Goal: Task Accomplishment & Management: Use online tool/utility

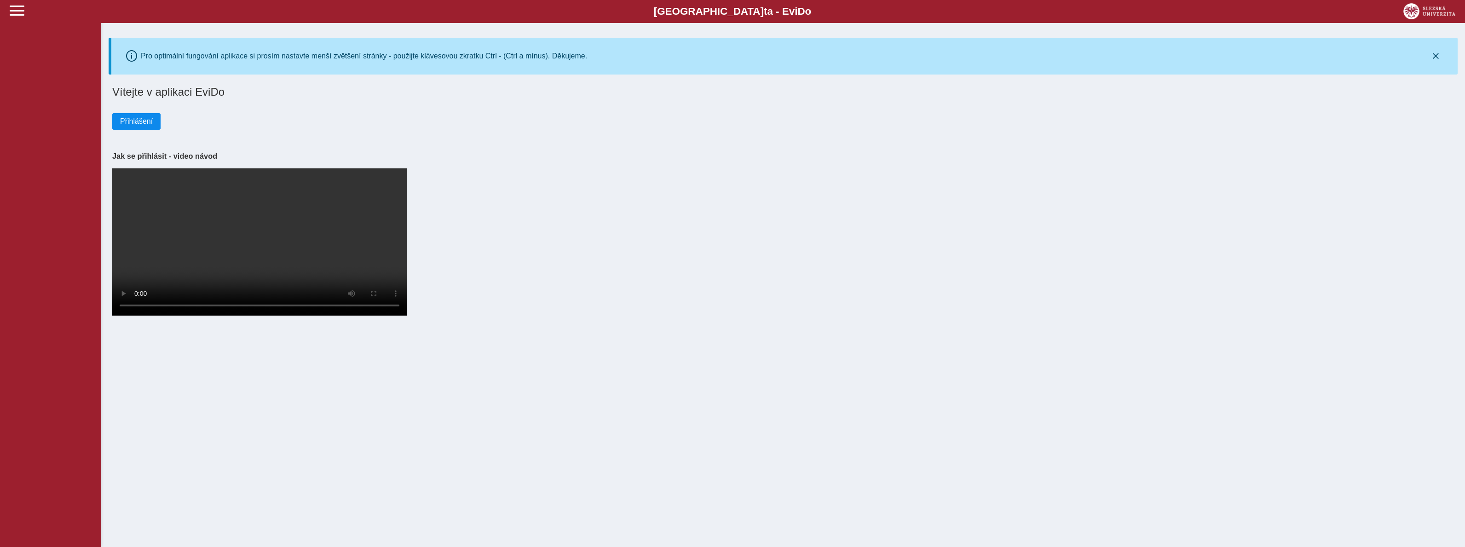
click at [138, 123] on span "Přihlášení" at bounding box center [136, 121] width 33 height 8
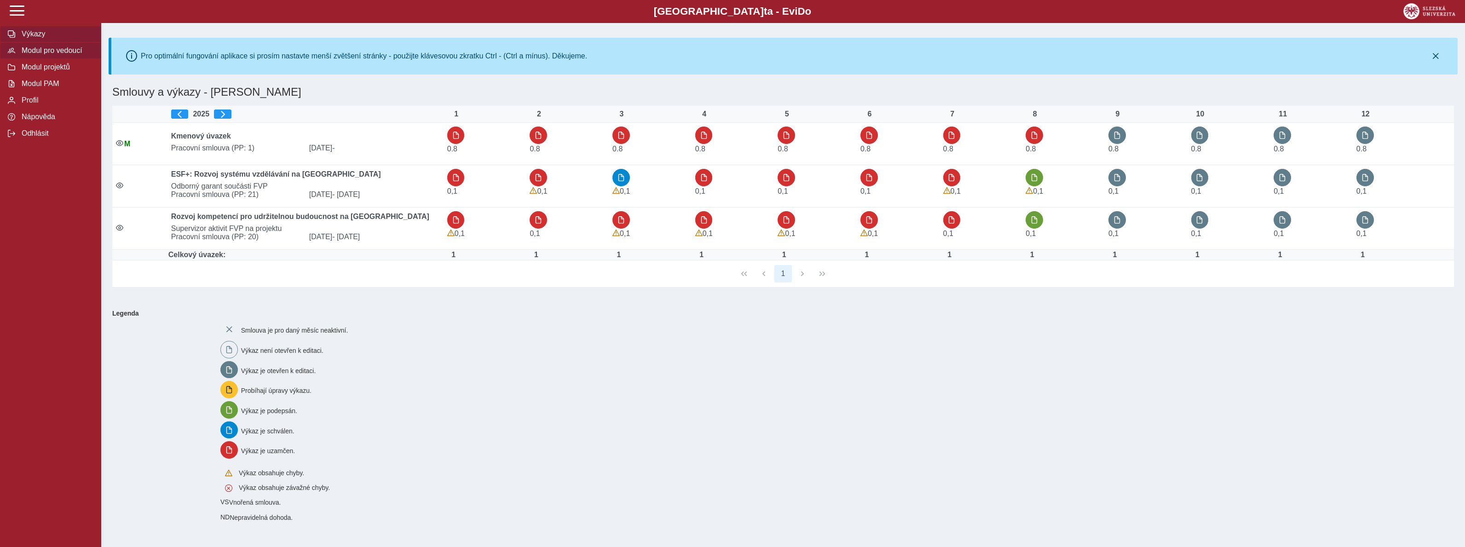
click at [53, 48] on span "Modul pro vedoucí" at bounding box center [56, 50] width 75 height 8
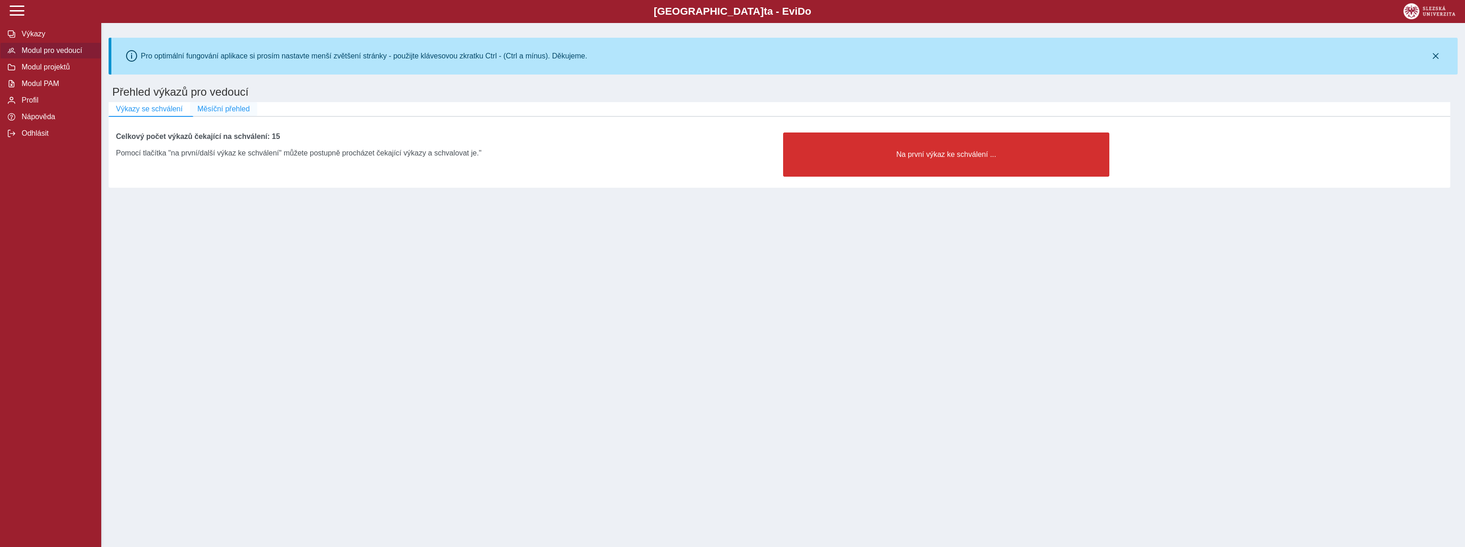
click at [229, 110] on span "Měsíční přehled" at bounding box center [223, 109] width 52 height 8
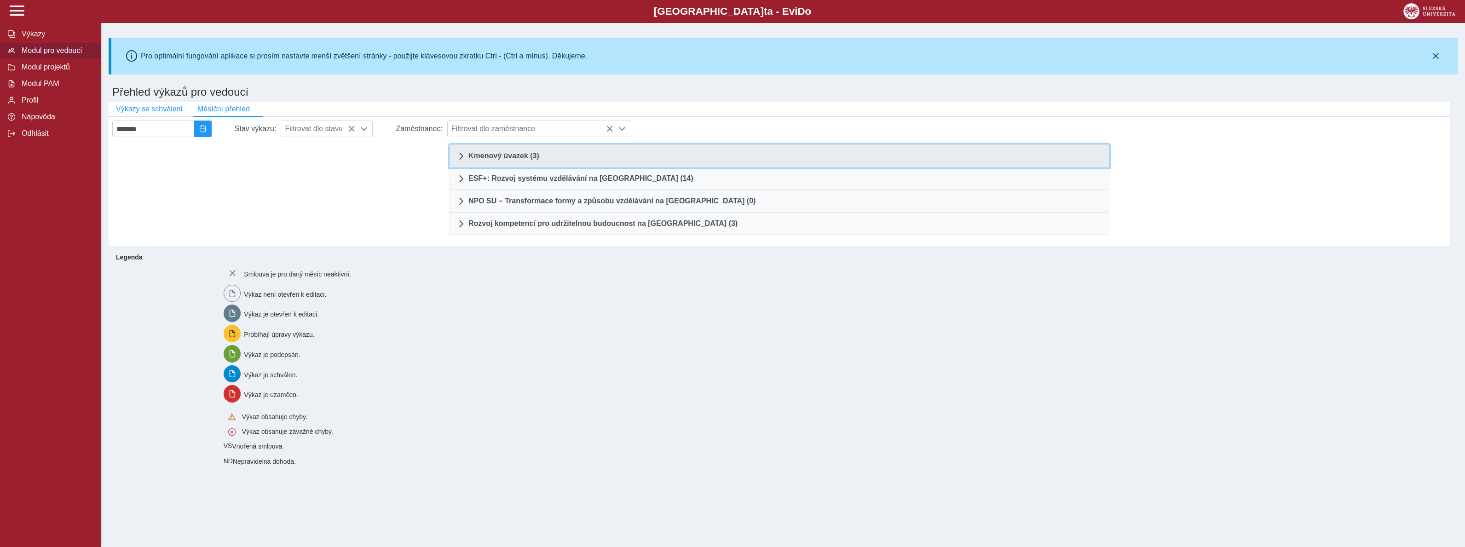
click at [496, 158] on span "Kmenový úvazek (3)" at bounding box center [503, 155] width 71 height 7
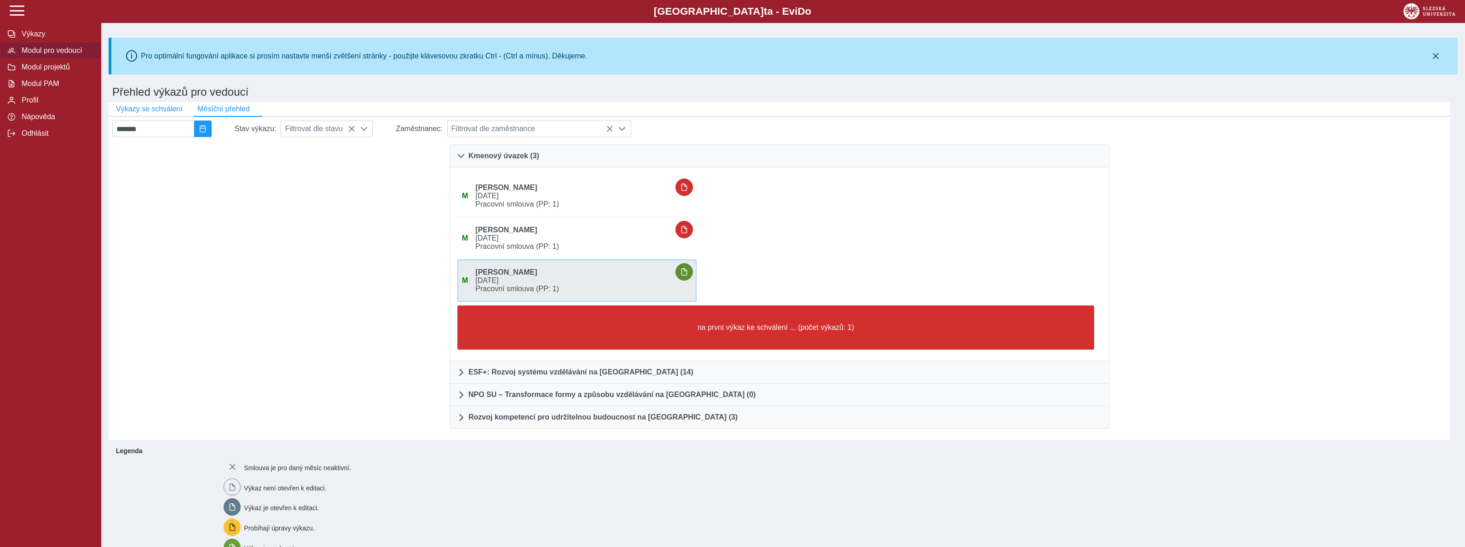
click at [688, 271] on span "button" at bounding box center [683, 271] width 7 height 7
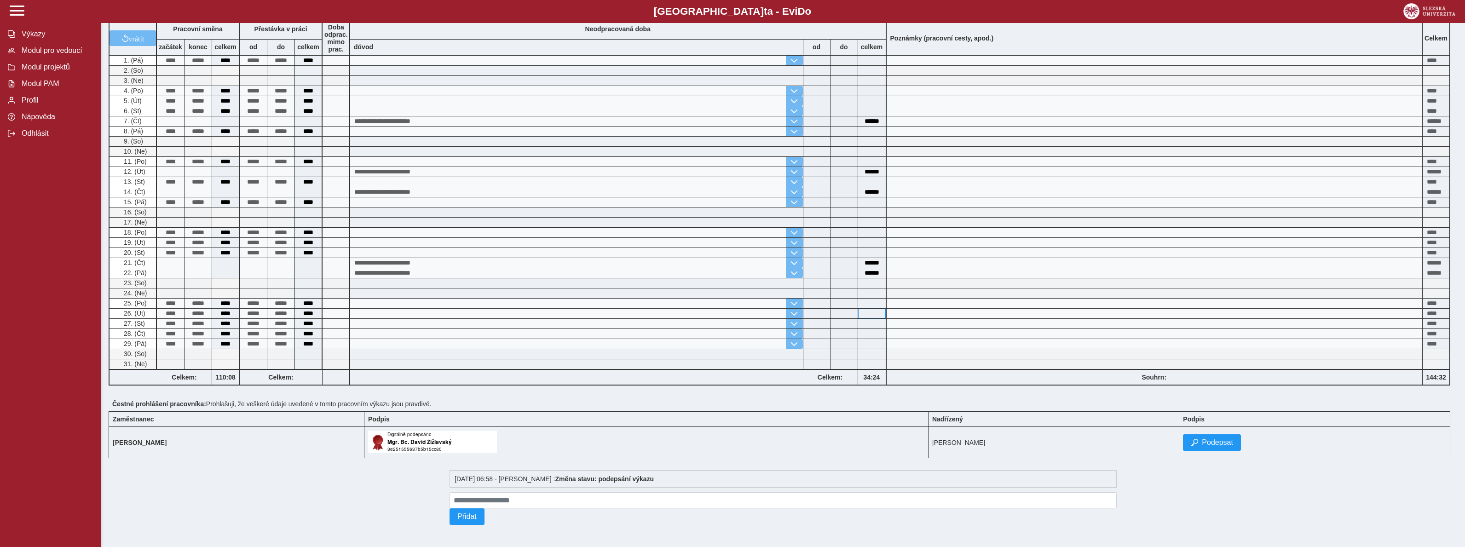
scroll to position [148, 0]
click at [1233, 444] on span "Podepsat" at bounding box center [1217, 442] width 31 height 8
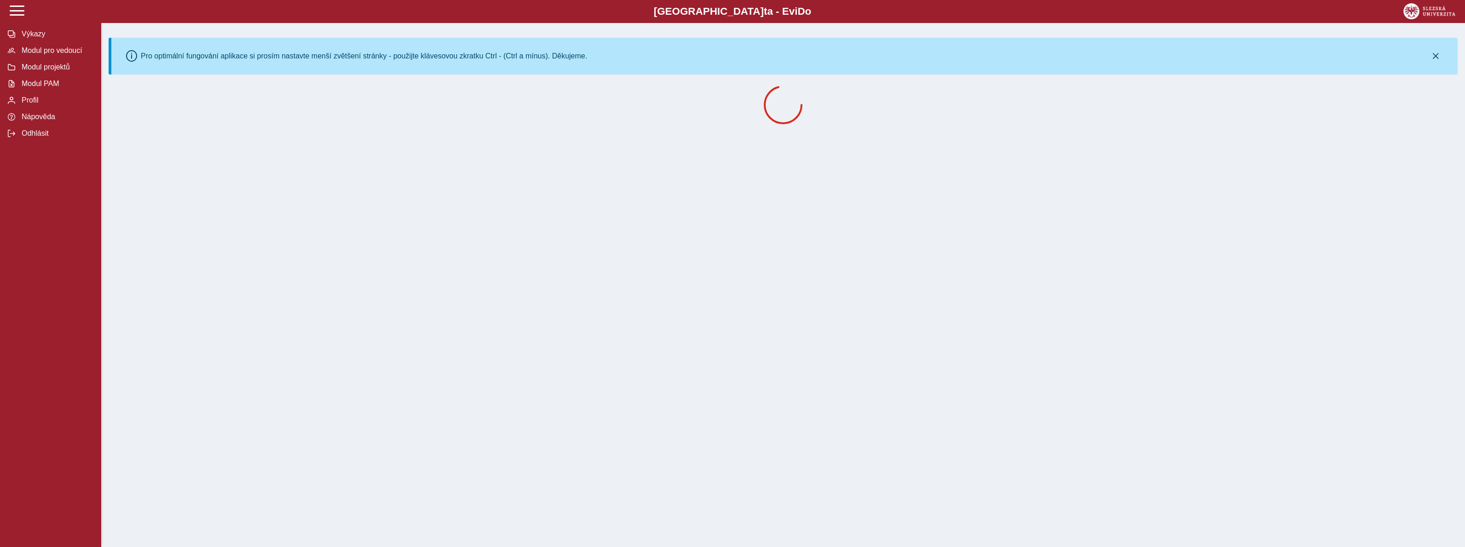
scroll to position [0, 0]
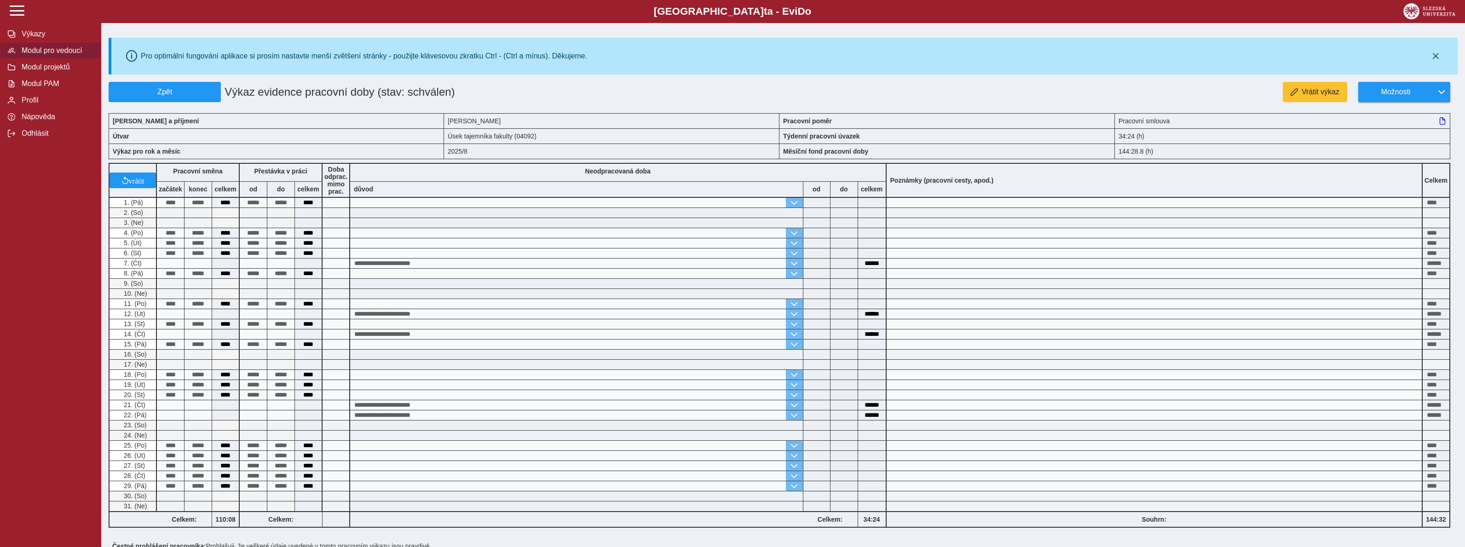
click at [38, 50] on span "Modul pro vedoucí" at bounding box center [56, 50] width 75 height 8
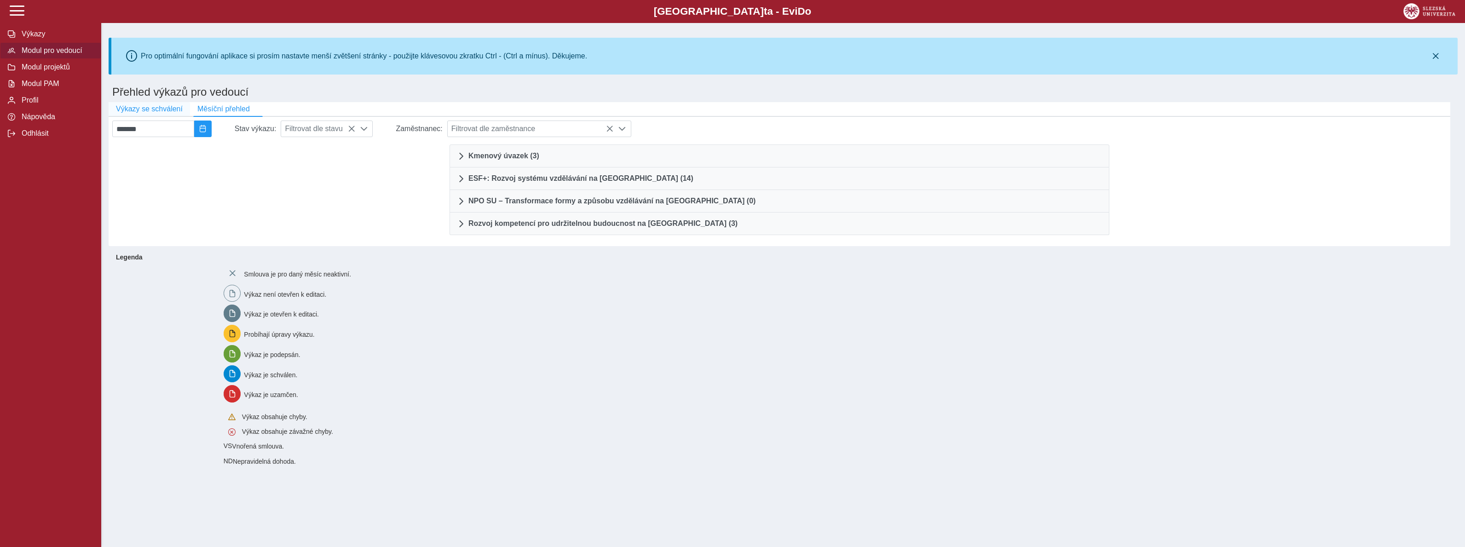
click at [126, 105] on span "Výkazy se schválení" at bounding box center [149, 109] width 67 height 8
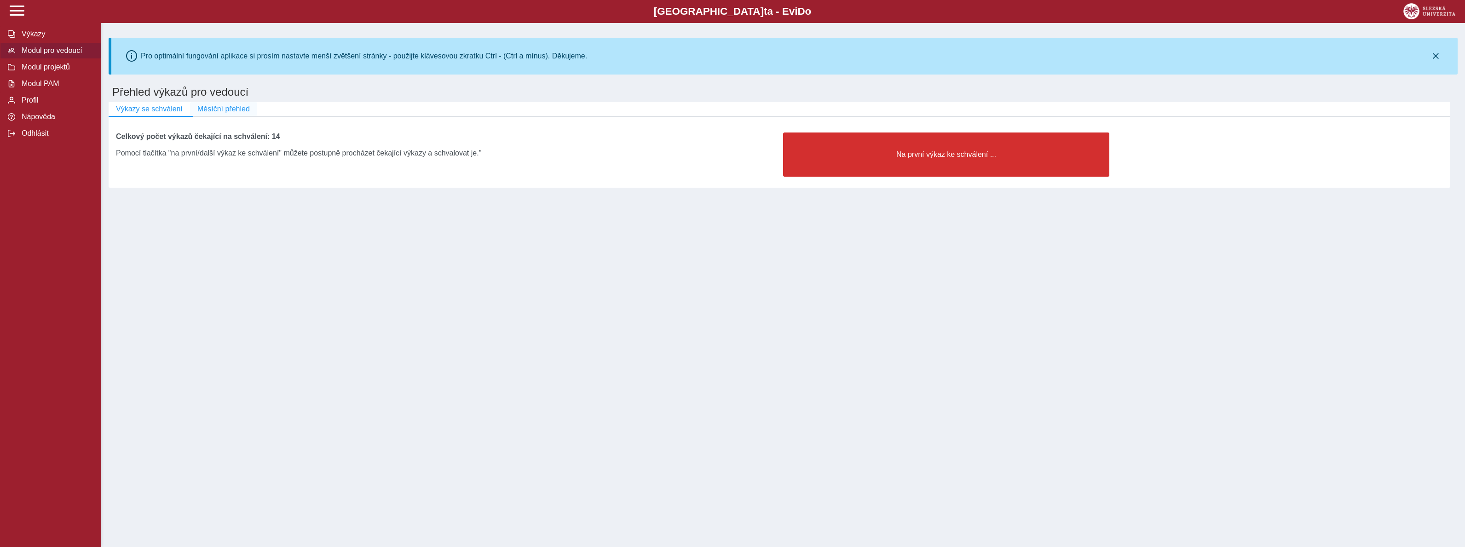
click at [220, 110] on span "Měsíční přehled" at bounding box center [223, 109] width 52 height 8
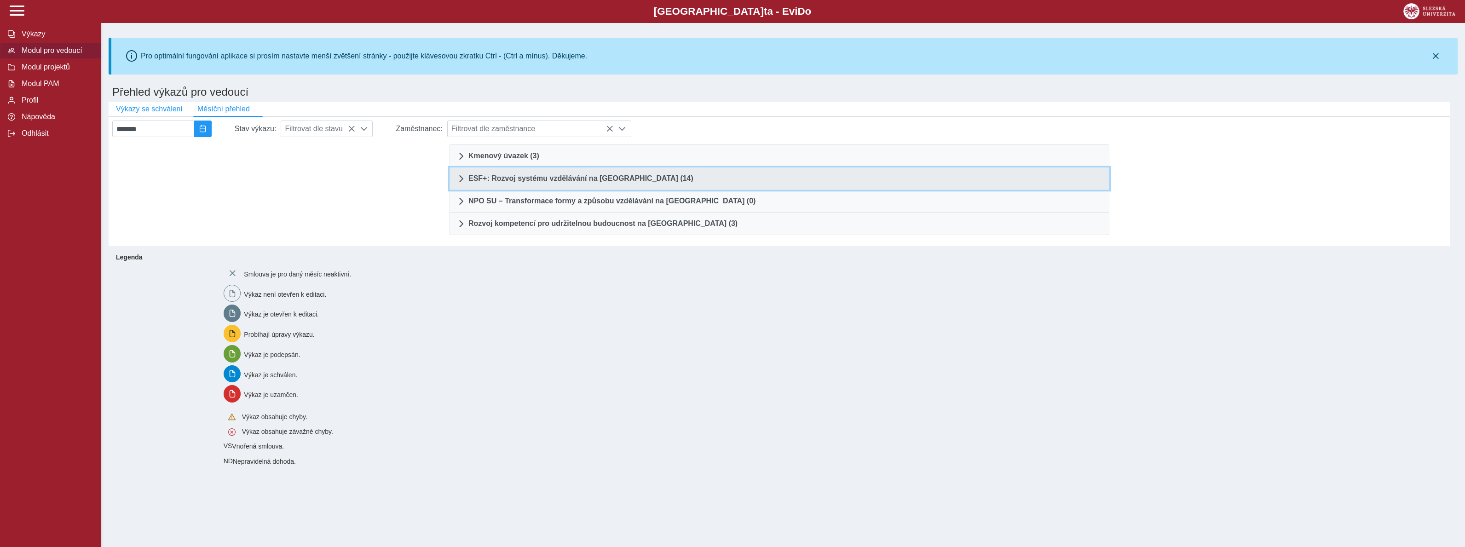
click at [532, 179] on span "ESF+: Rozvoj systému vzdělávání na [GEOGRAPHIC_DATA] (14)" at bounding box center [580, 178] width 225 height 7
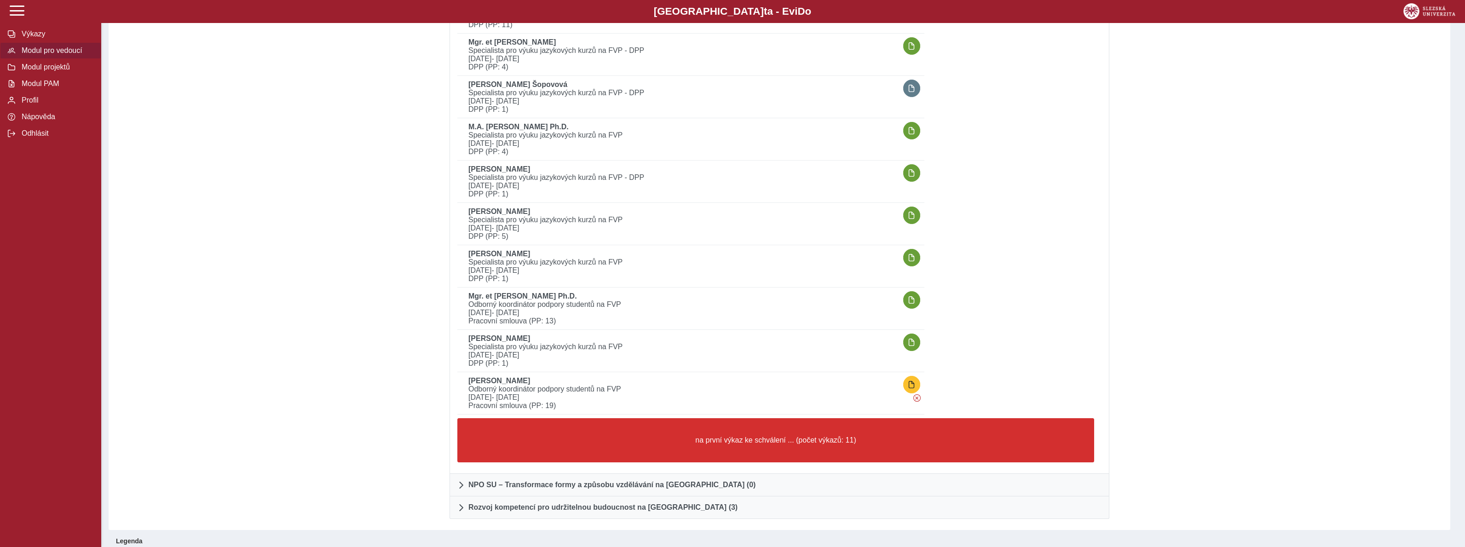
scroll to position [379, 0]
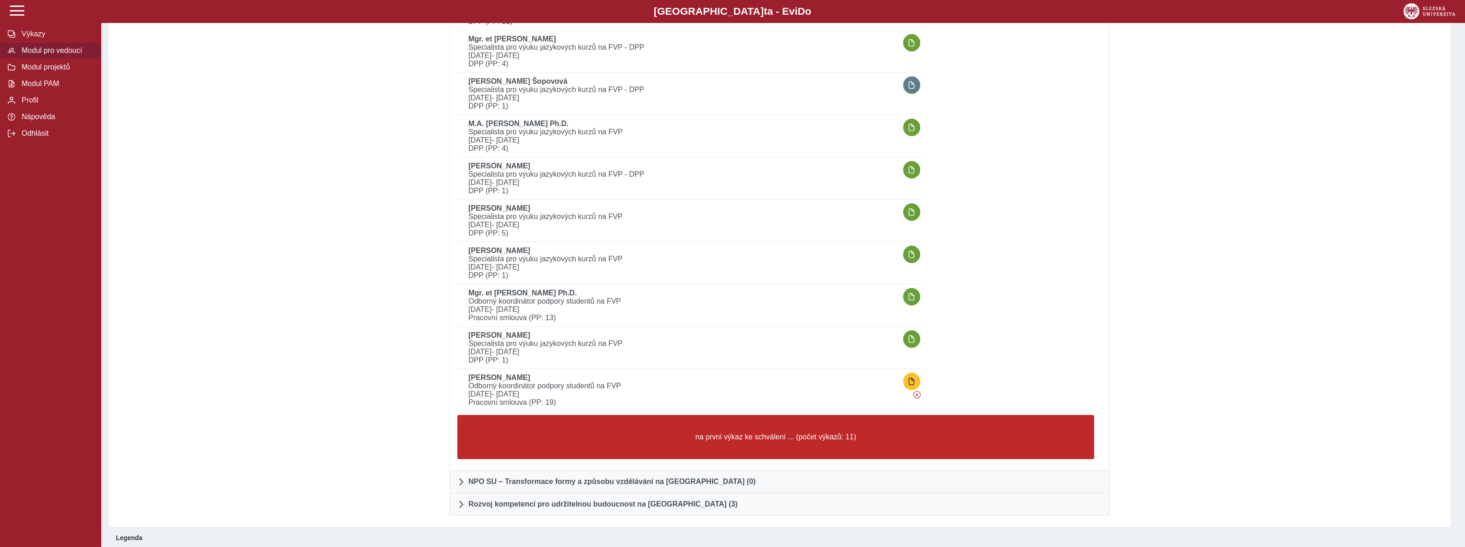
click at [815, 444] on button "na první výkaz ke schválení ... (počet výkazů: 11)" at bounding box center [775, 437] width 637 height 44
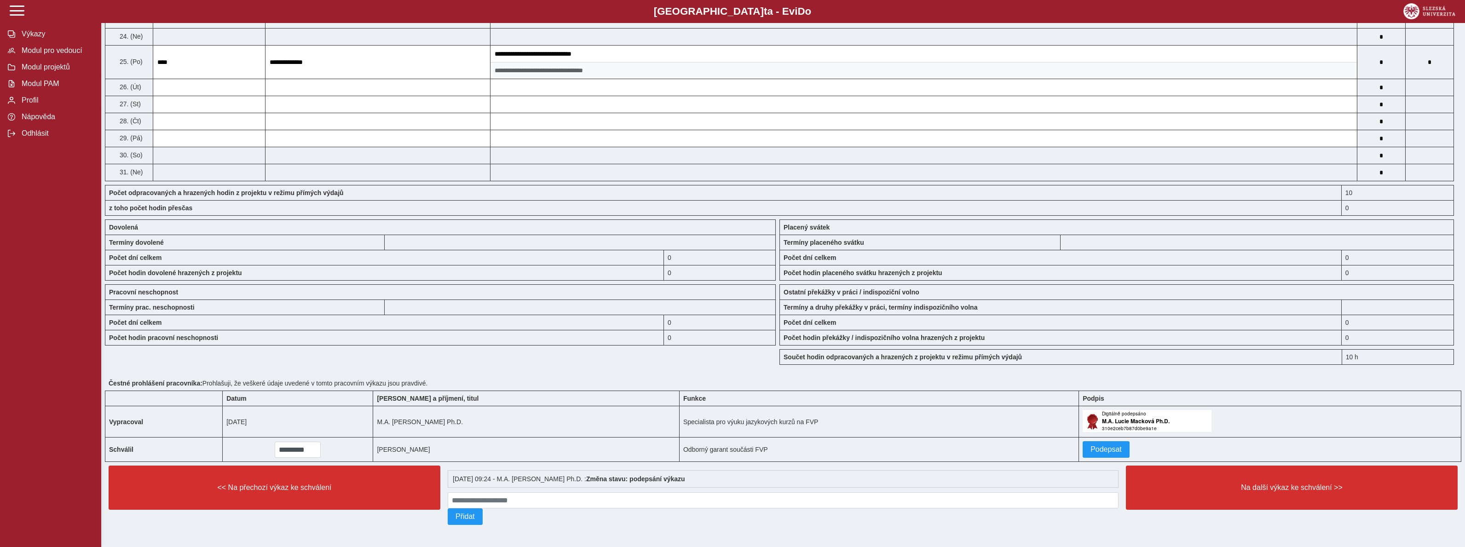
scroll to position [680, 0]
click at [1090, 448] on span "Podepsat" at bounding box center [1105, 449] width 31 height 8
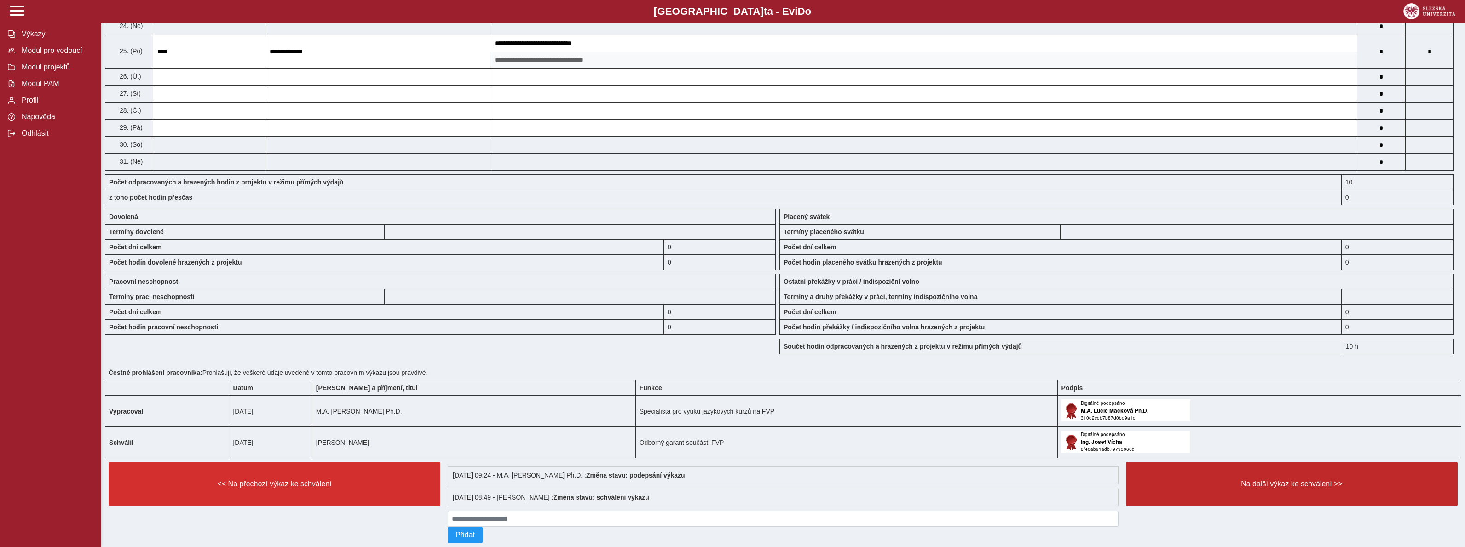
click at [1267, 503] on button "Na další výkaz ke schválení >>" at bounding box center [1292, 484] width 332 height 44
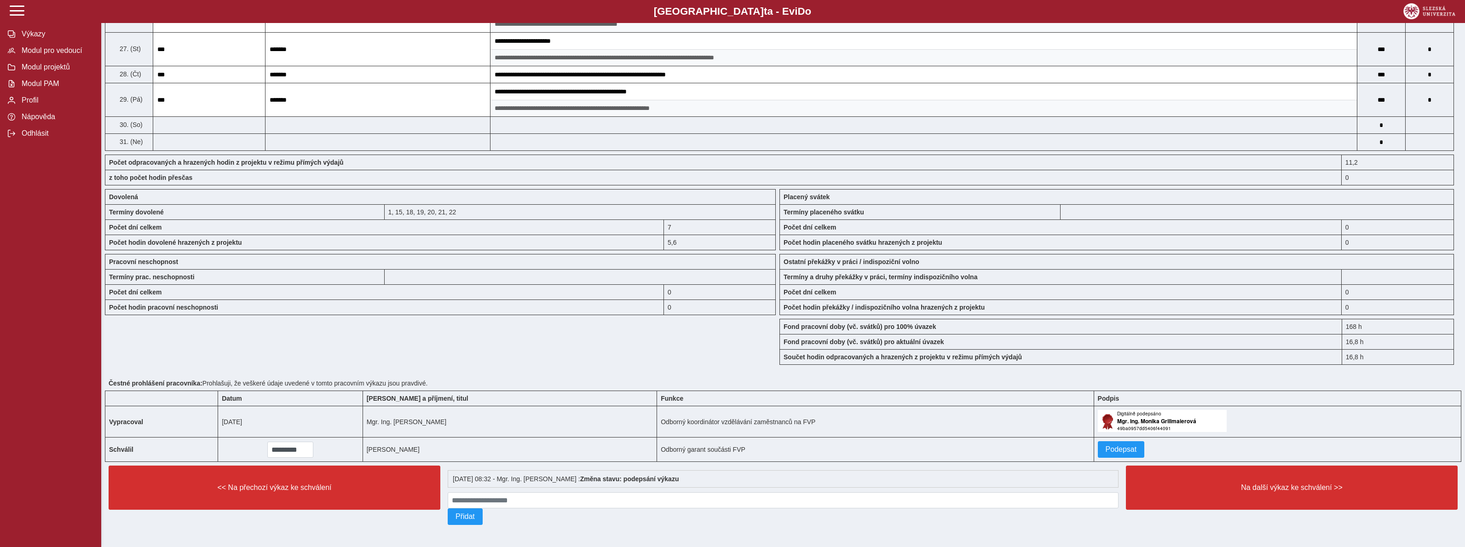
scroll to position [744, 0]
click at [1111, 448] on span "Podepsat" at bounding box center [1121, 449] width 31 height 8
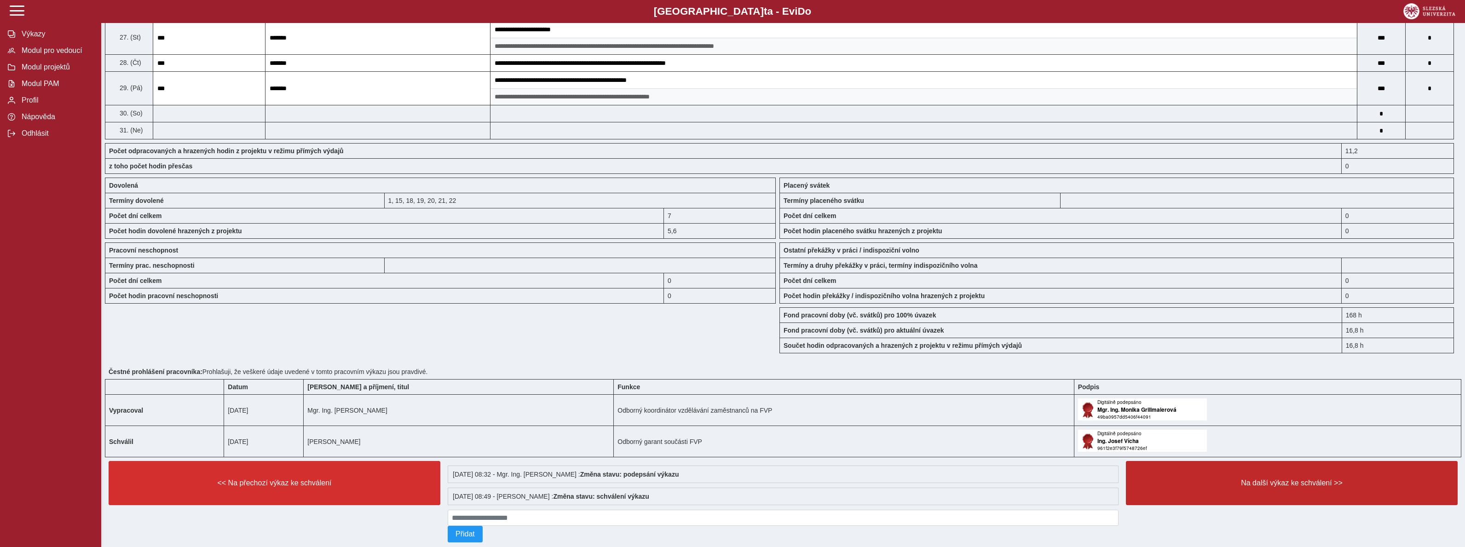
click at [1269, 487] on span "Na další výkaz ke schválení >>" at bounding box center [1292, 483] width 316 height 8
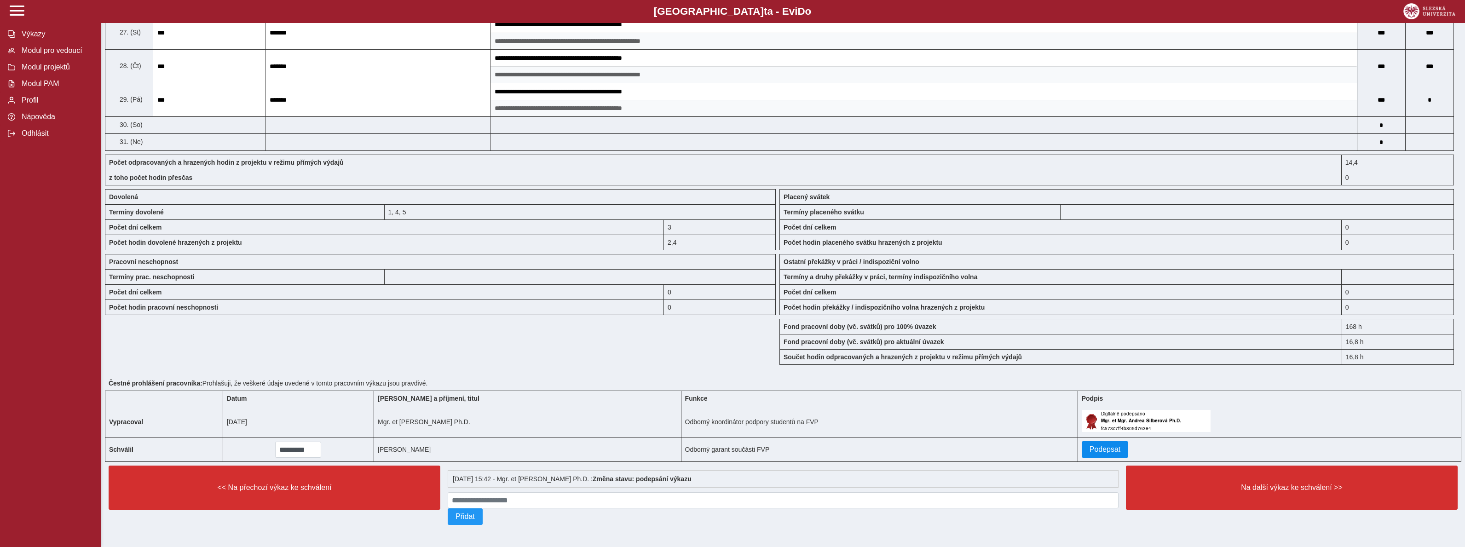
scroll to position [810, 0]
click at [1109, 451] on span "Podepsat" at bounding box center [1105, 449] width 31 height 8
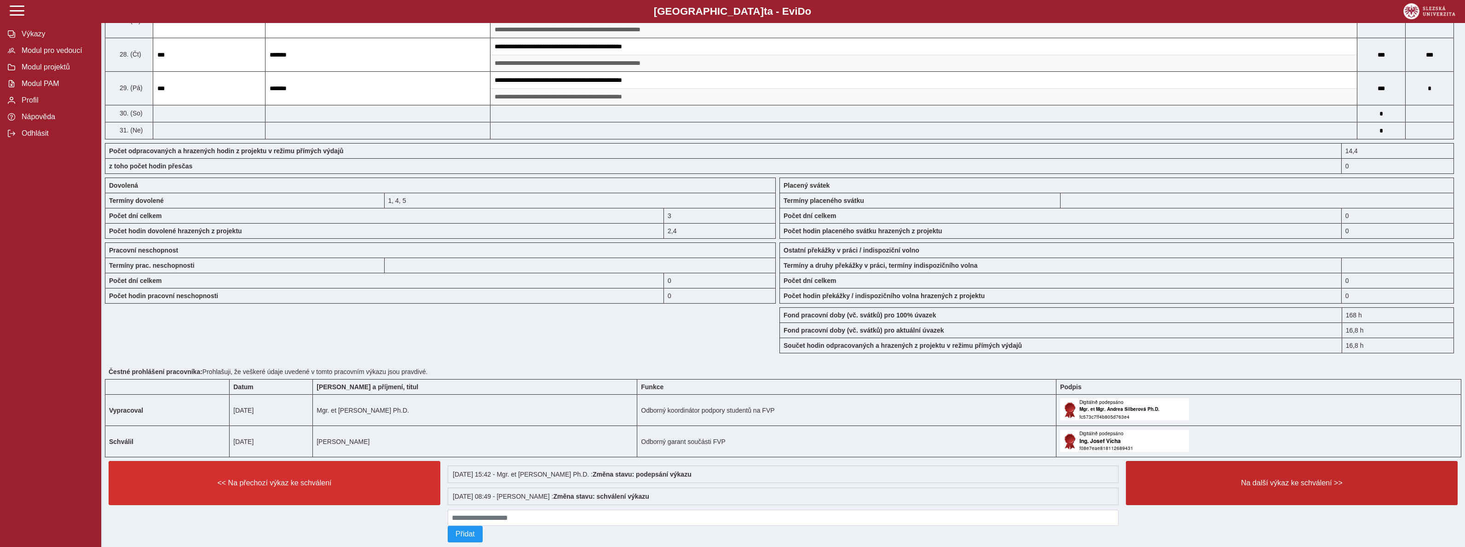
click at [1223, 504] on button "Na další výkaz ke schválení >>" at bounding box center [1292, 483] width 332 height 44
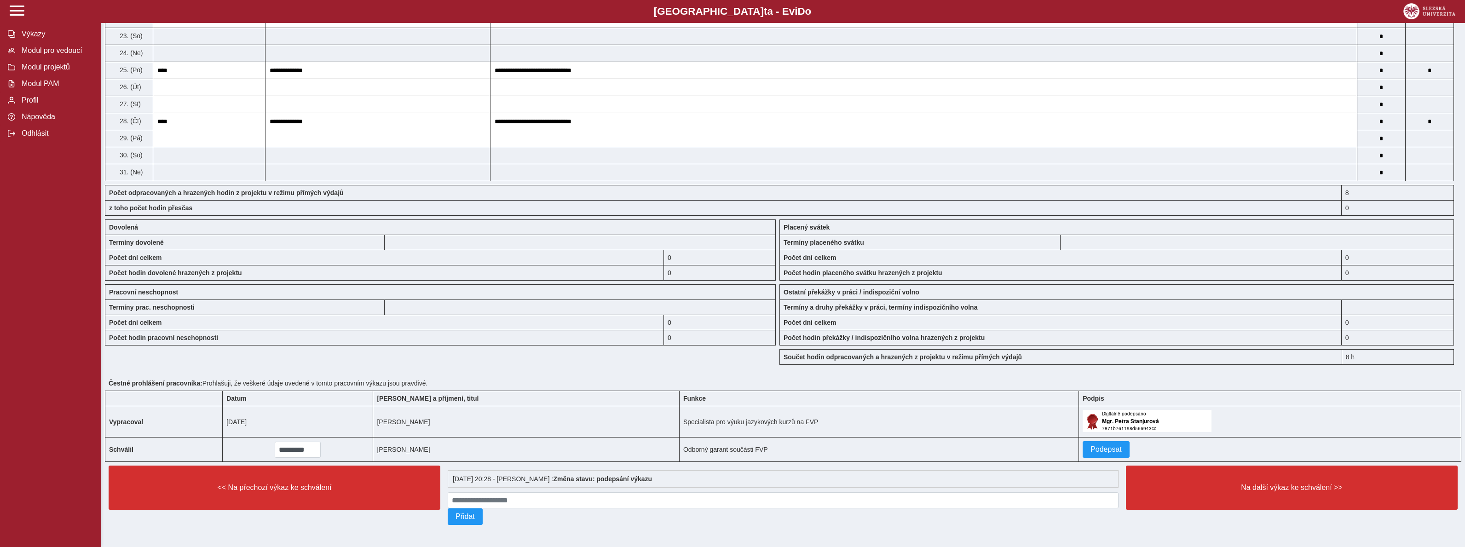
scroll to position [597, 0]
click at [1090, 452] on span "Podepsat" at bounding box center [1105, 449] width 31 height 8
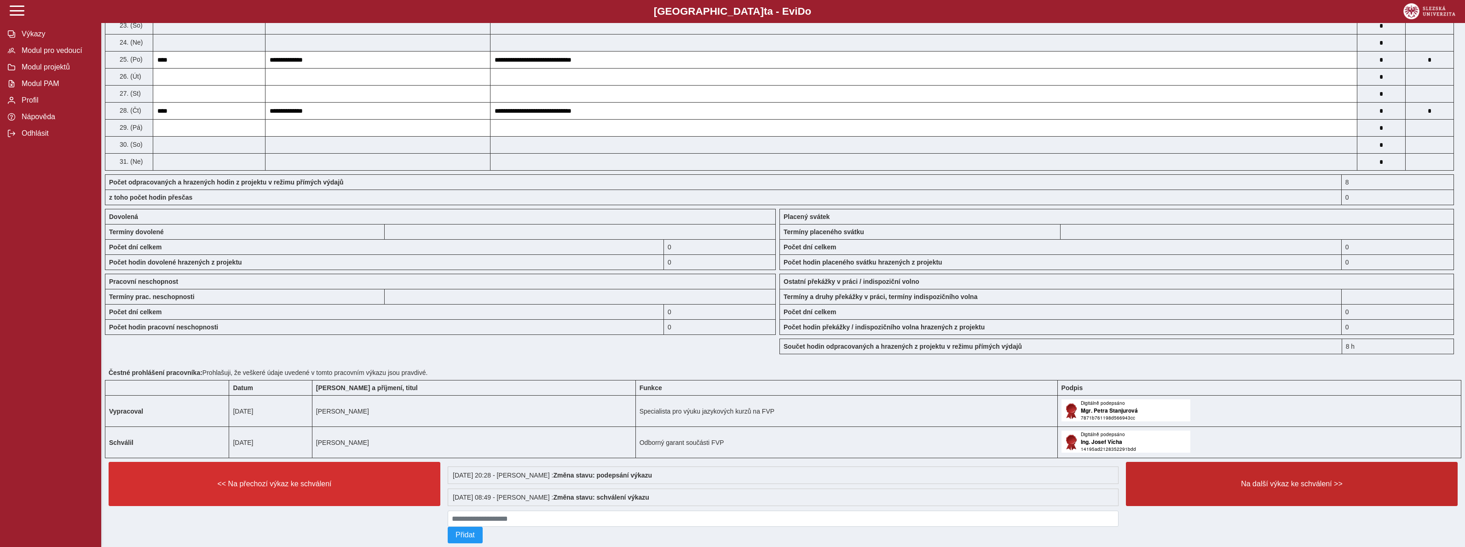
click at [1231, 503] on button "Na další výkaz ke schválení >>" at bounding box center [1292, 484] width 332 height 44
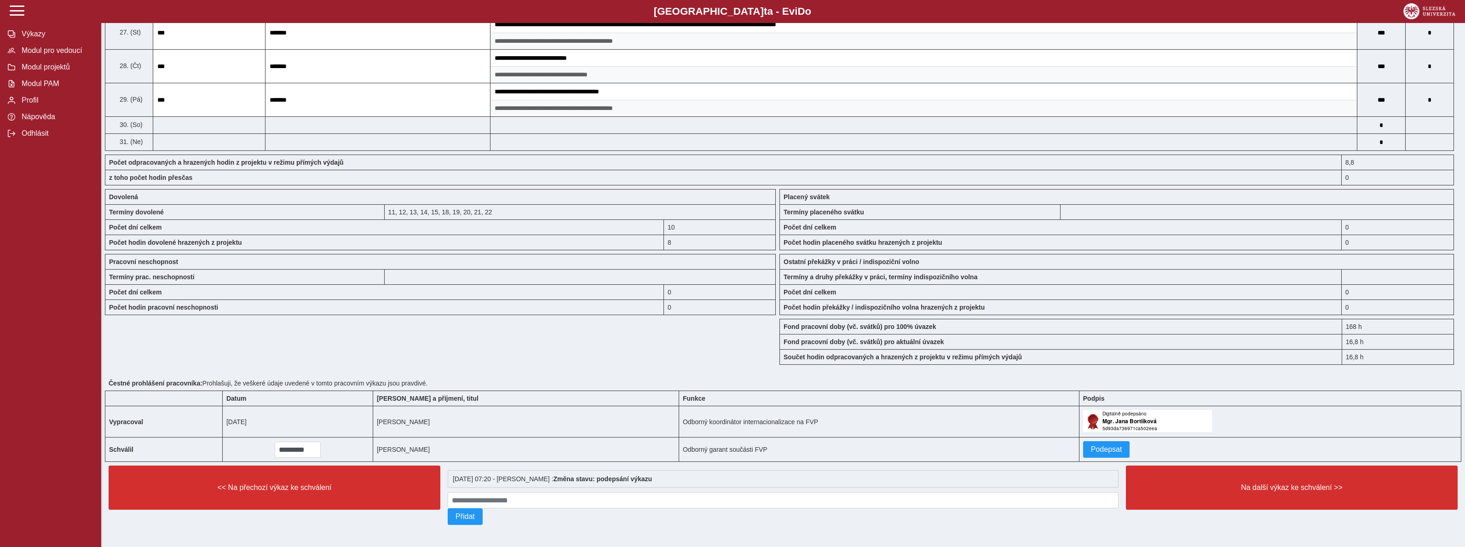
scroll to position [810, 0]
click at [1091, 451] on span "Podepsat" at bounding box center [1106, 449] width 31 height 8
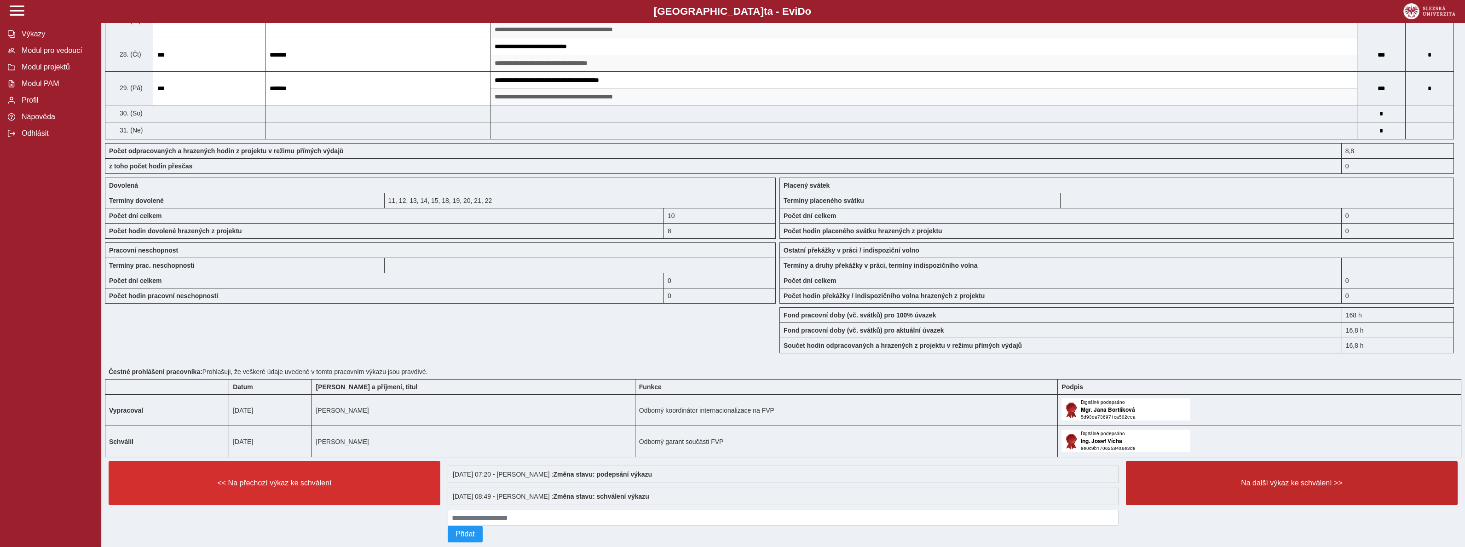
click at [1296, 502] on button "Na další výkaz ke schválení >>" at bounding box center [1292, 483] width 332 height 44
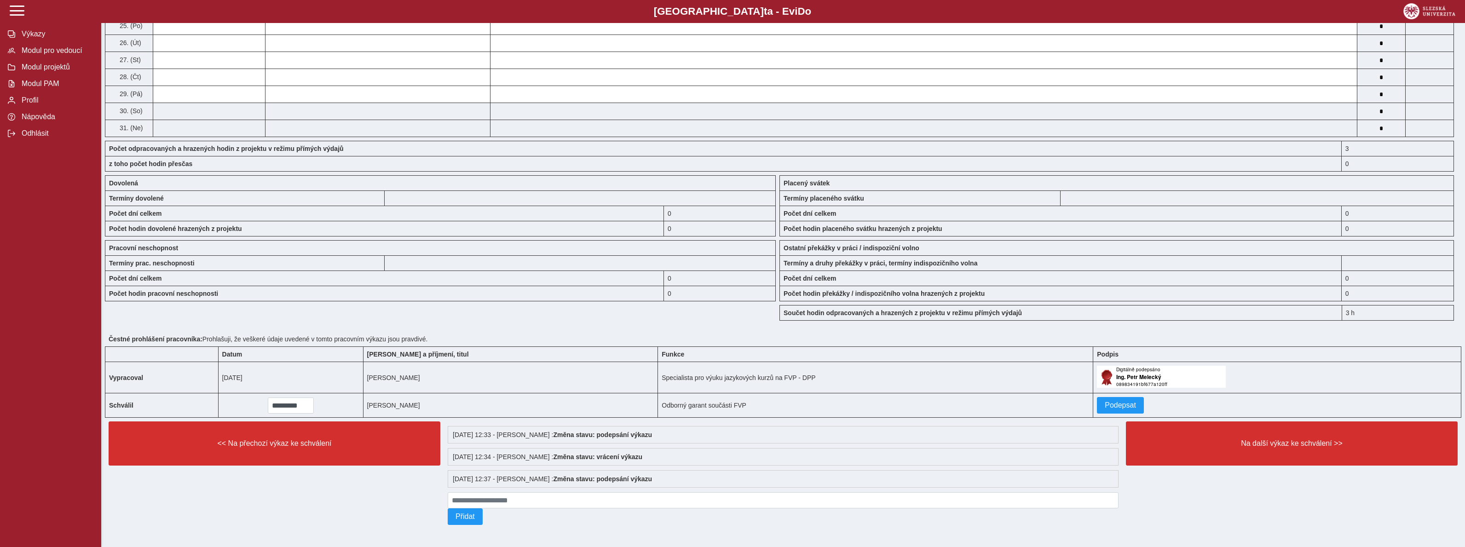
scroll to position [642, 0]
click at [1105, 403] on span "Podepsat" at bounding box center [1120, 405] width 31 height 8
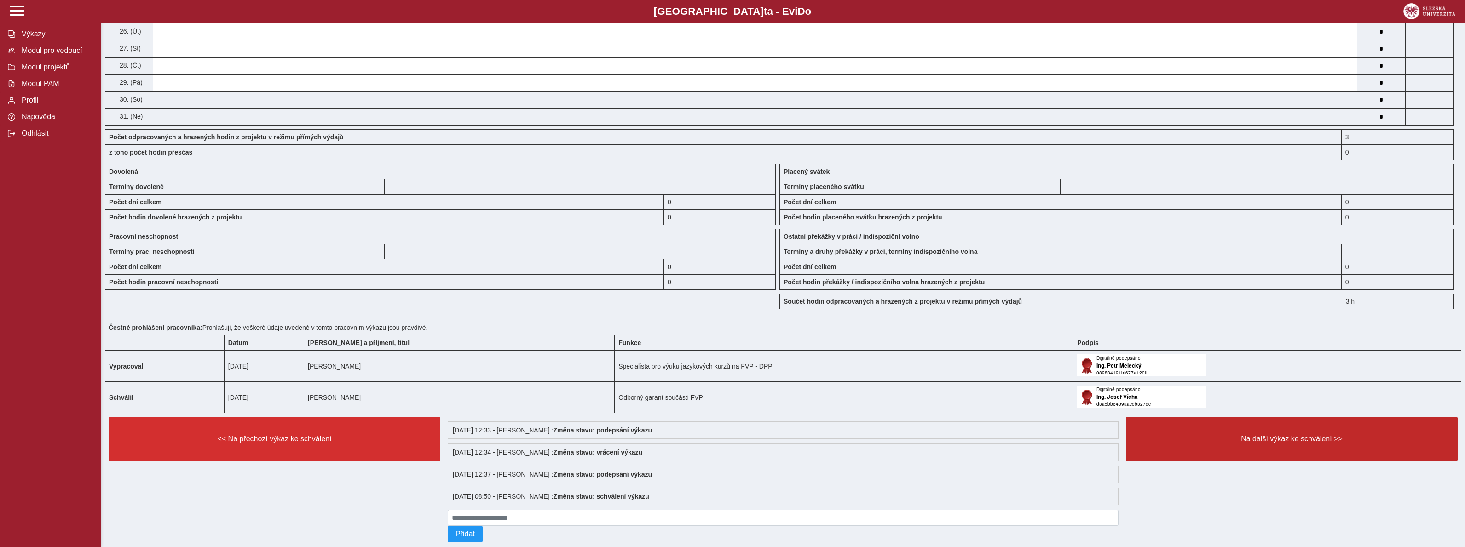
click at [1272, 454] on button "Na další výkaz ke schválení >>" at bounding box center [1292, 439] width 332 height 44
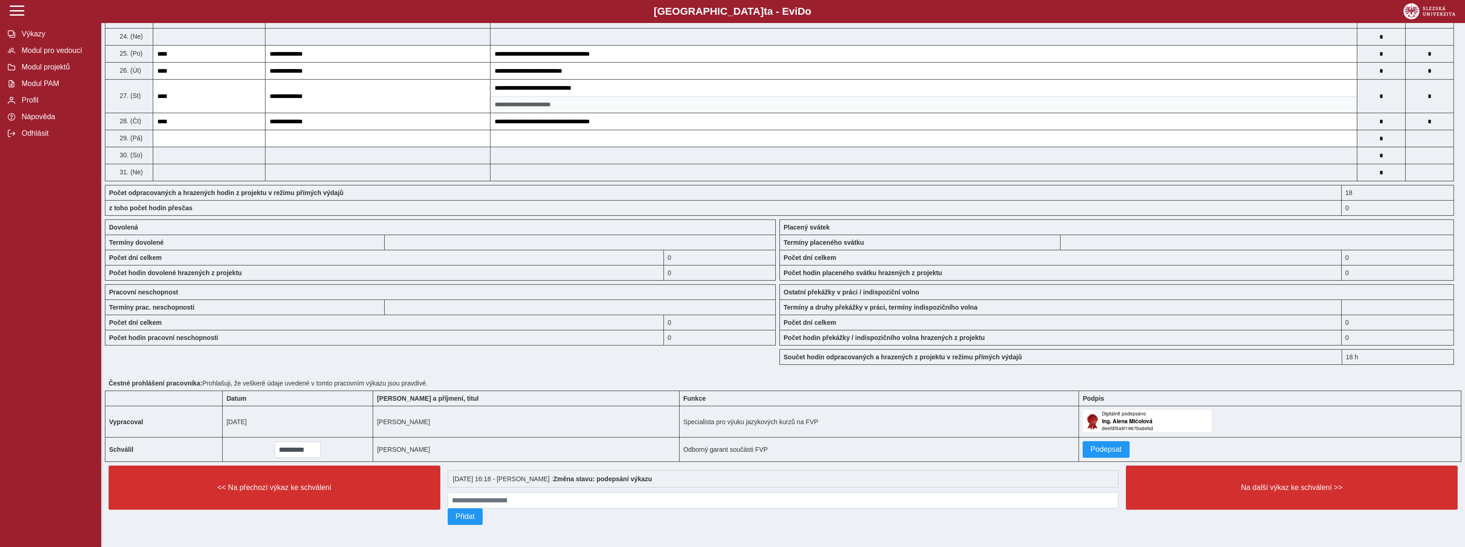
scroll to position [646, 0]
click at [1090, 448] on span "Podepsat" at bounding box center [1105, 449] width 31 height 8
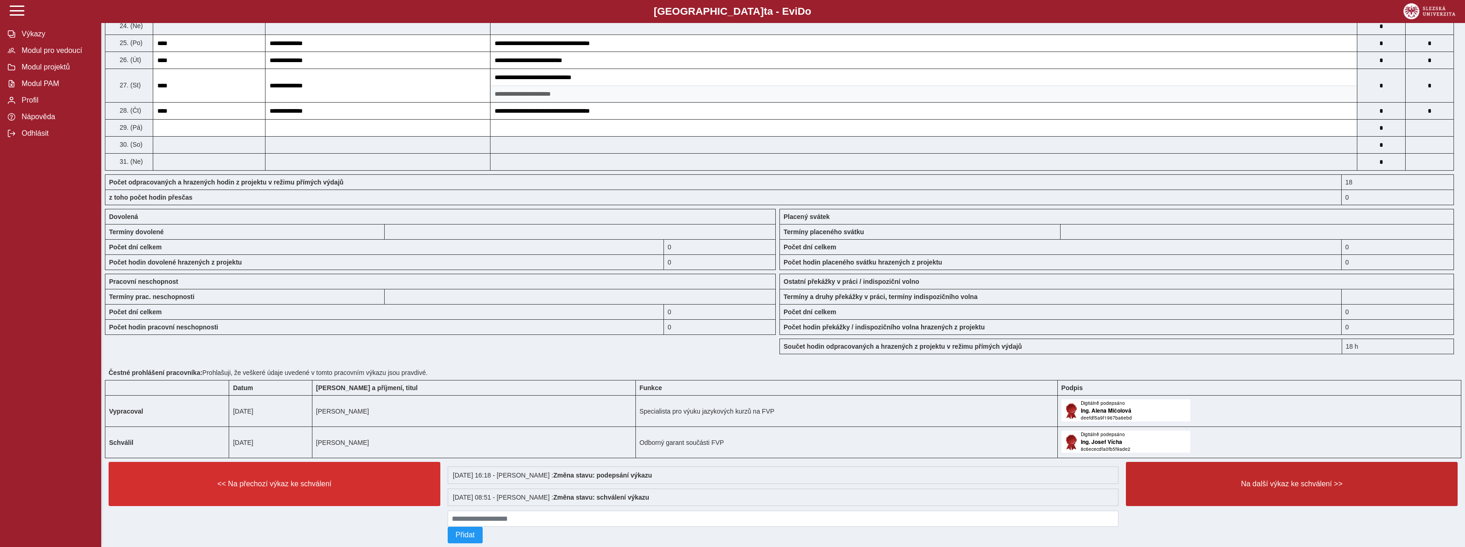
click at [1276, 502] on button "Na další výkaz ke schválení >>" at bounding box center [1292, 484] width 332 height 44
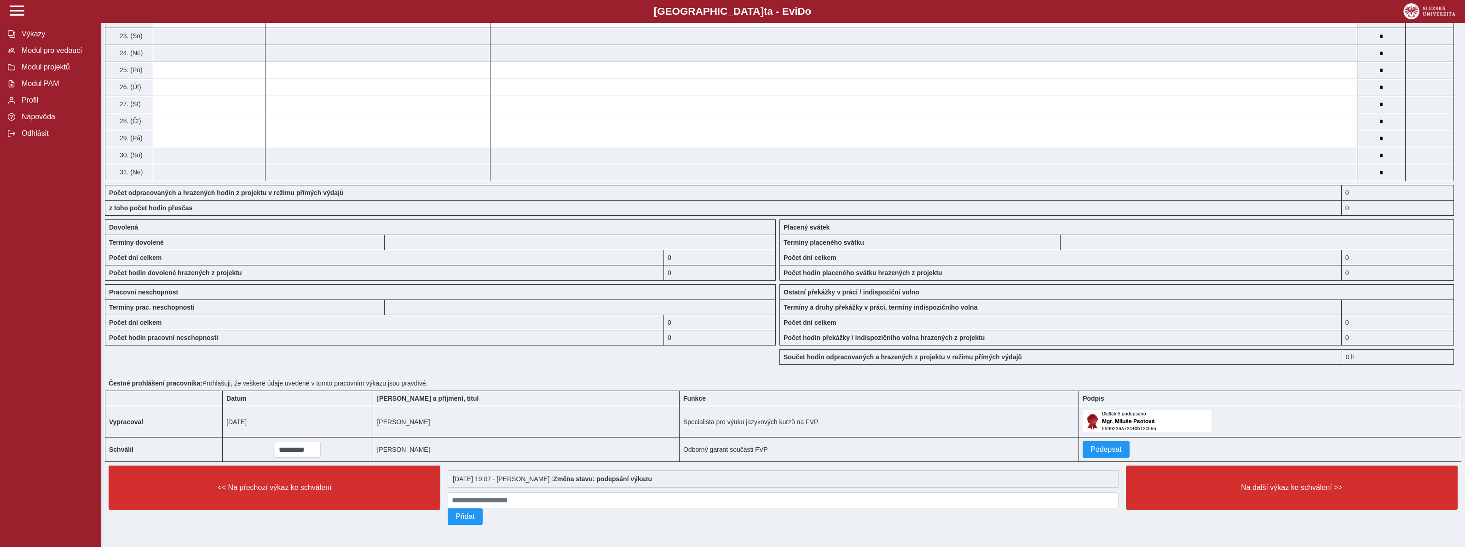
scroll to position [597, 0]
click at [1083, 444] on button "Podepsat" at bounding box center [1106, 449] width 47 height 17
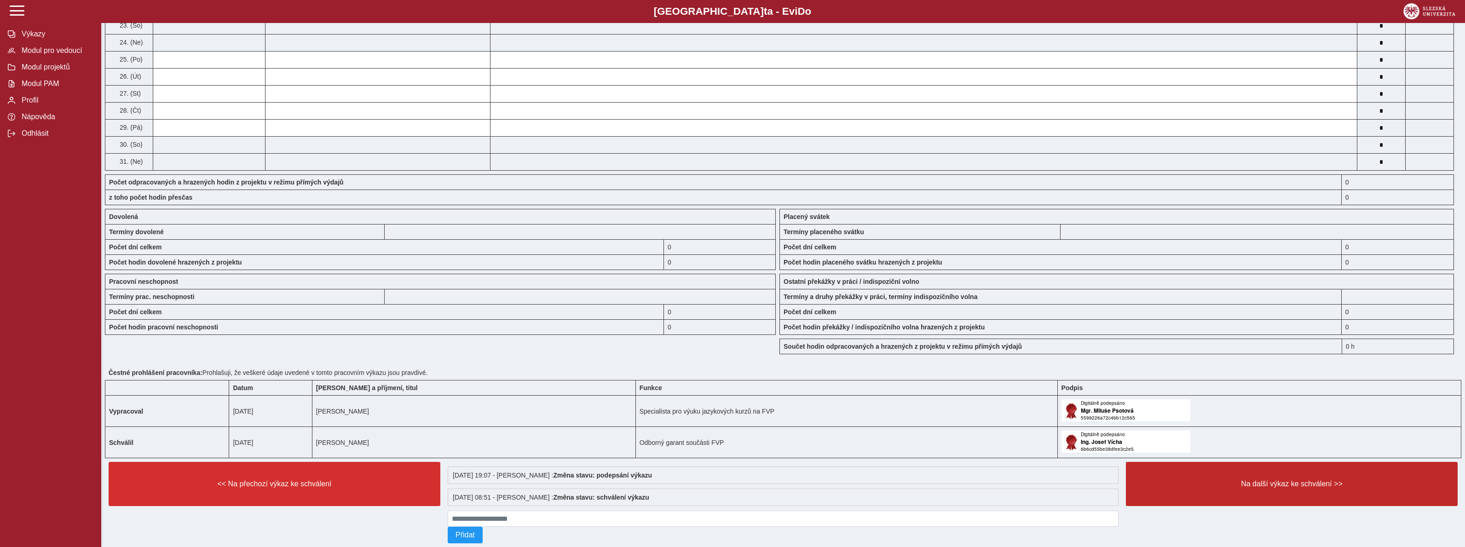
click at [1290, 487] on button "Na další výkaz ke schválení >>" at bounding box center [1292, 484] width 332 height 44
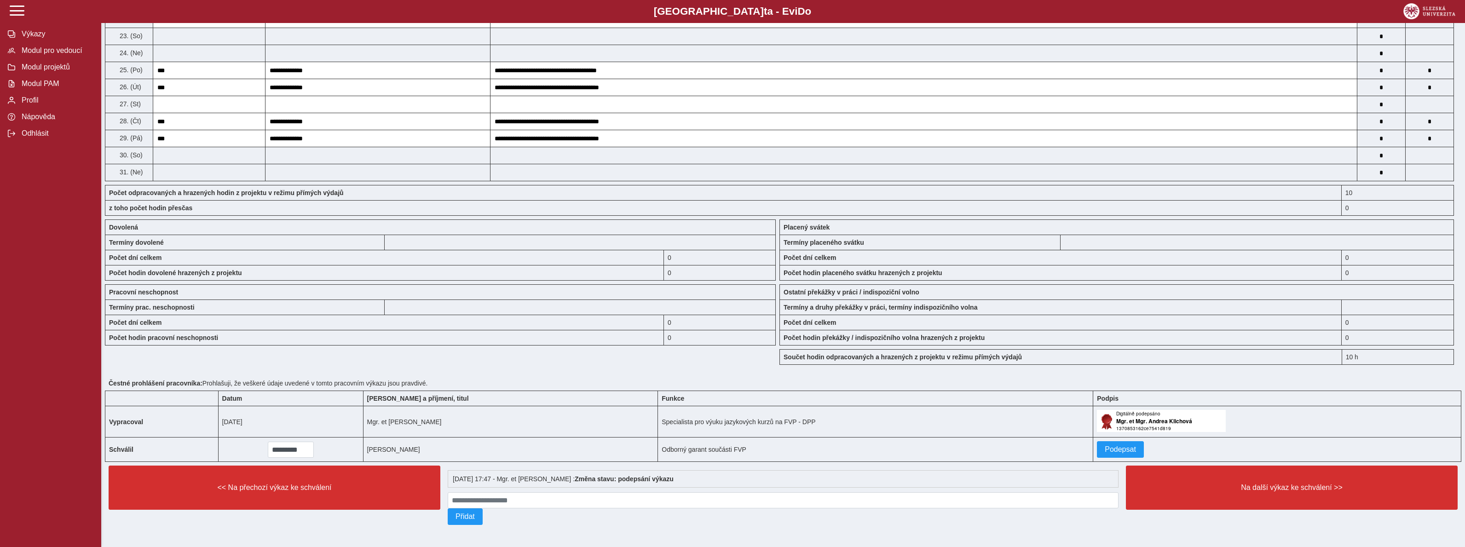
scroll to position [597, 0]
click at [1105, 447] on span "Podepsat" at bounding box center [1120, 449] width 31 height 8
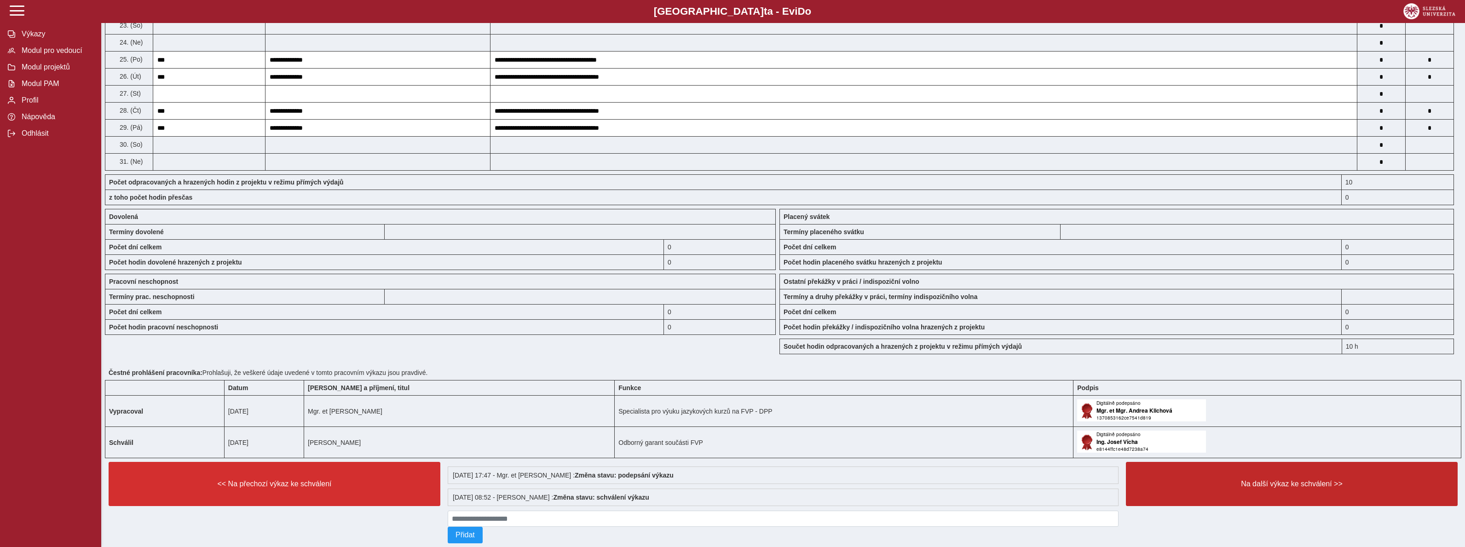
click at [1279, 488] on span "Na další výkaz ke schválení >>" at bounding box center [1292, 484] width 316 height 8
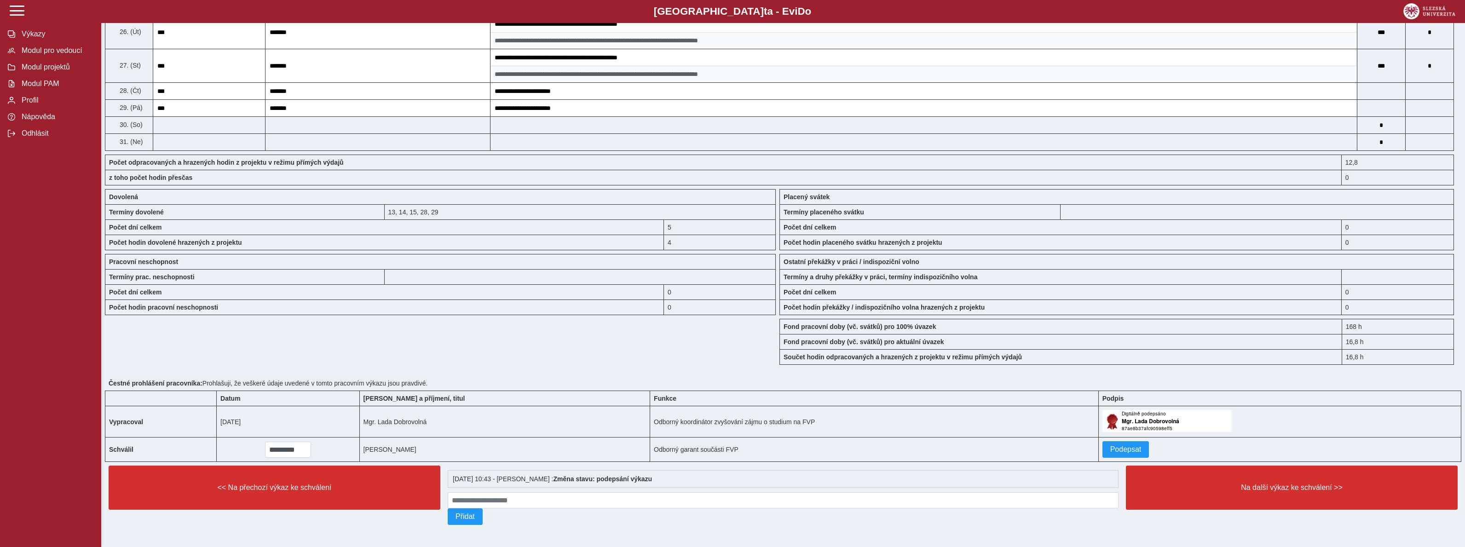
scroll to position [893, 0]
click at [1110, 450] on span "Podepsat" at bounding box center [1125, 449] width 31 height 8
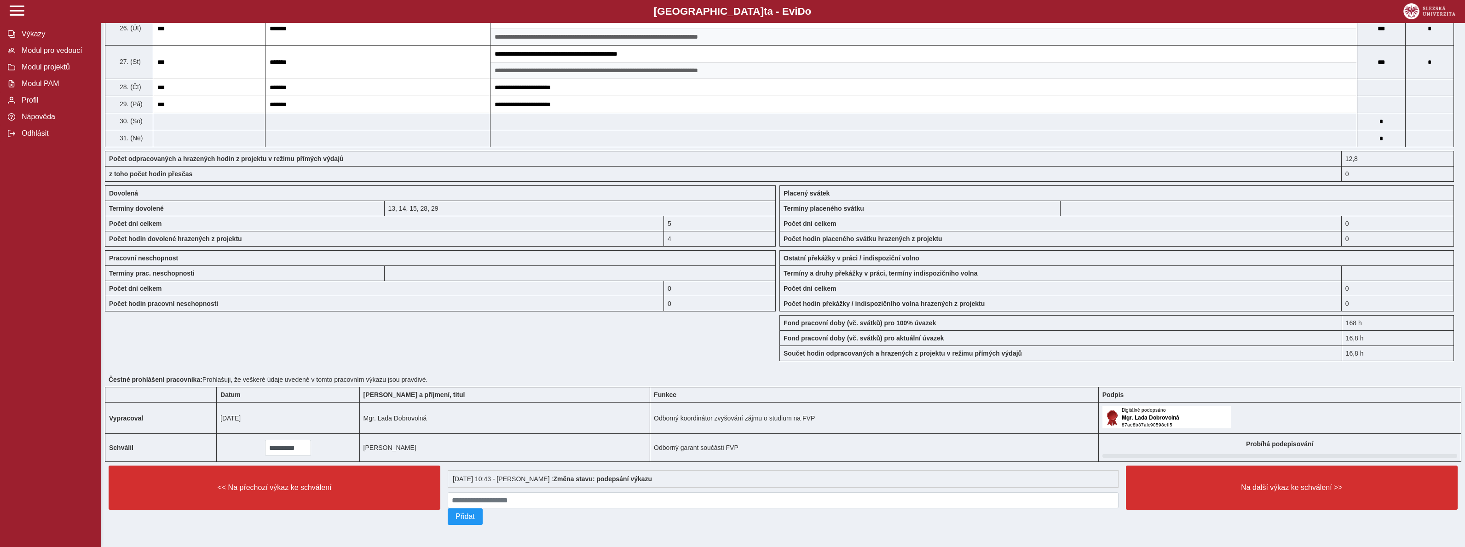
scroll to position [897, 0]
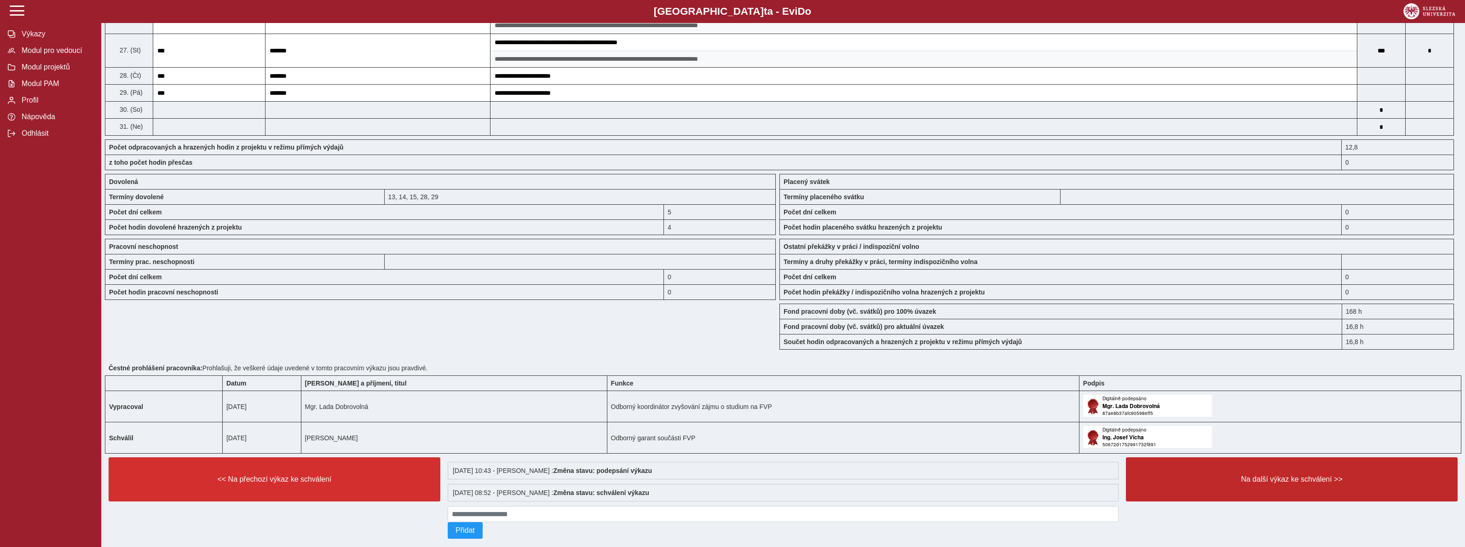
click at [1266, 484] on span "Na další výkaz ke schválení >>" at bounding box center [1292, 479] width 316 height 8
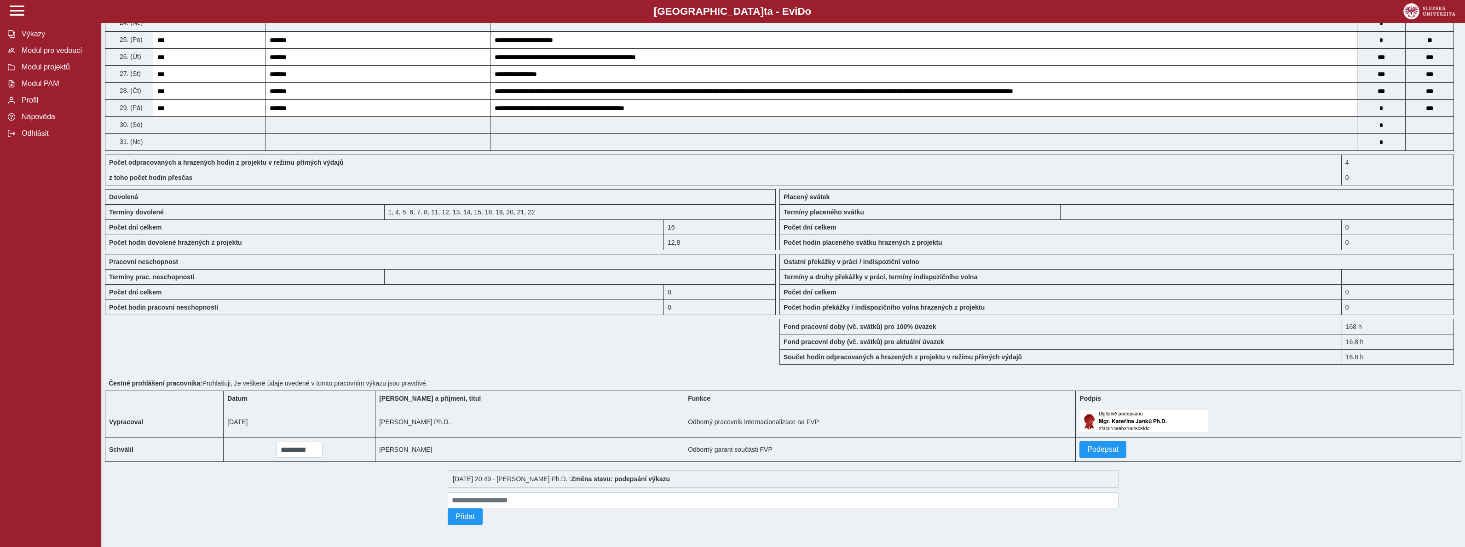
scroll to position [628, 0]
click at [1087, 451] on span "Podepsat" at bounding box center [1102, 449] width 31 height 8
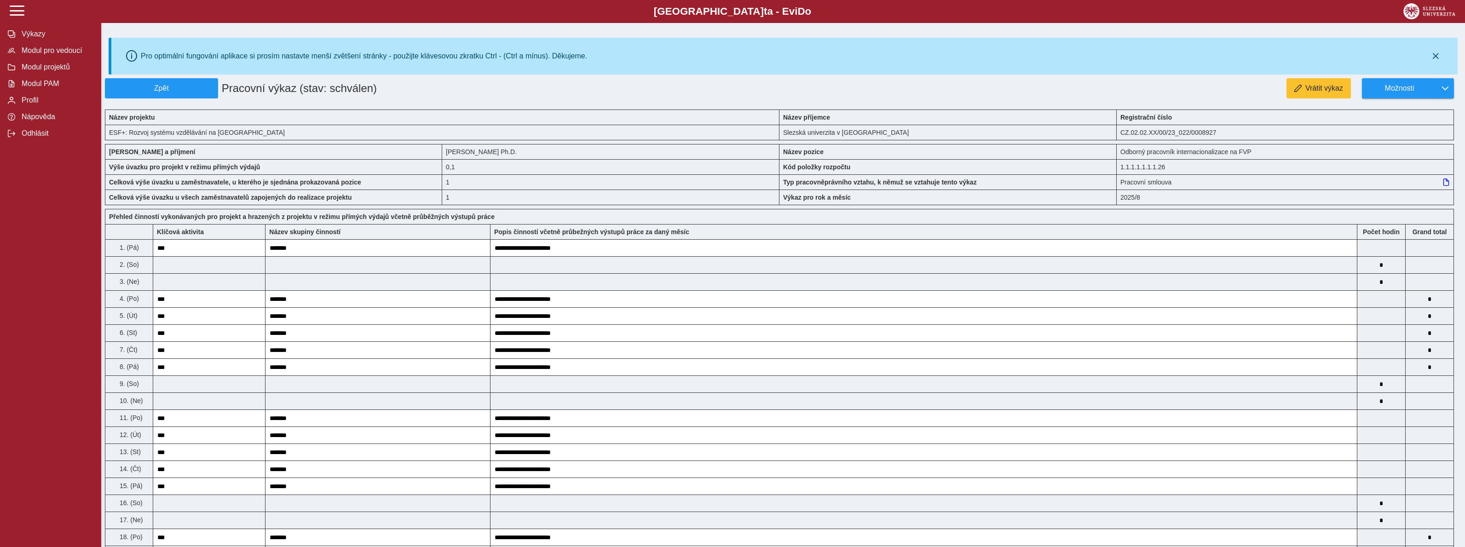
scroll to position [0, 0]
click at [45, 55] on button "Modul pro vedoucí" at bounding box center [50, 50] width 101 height 17
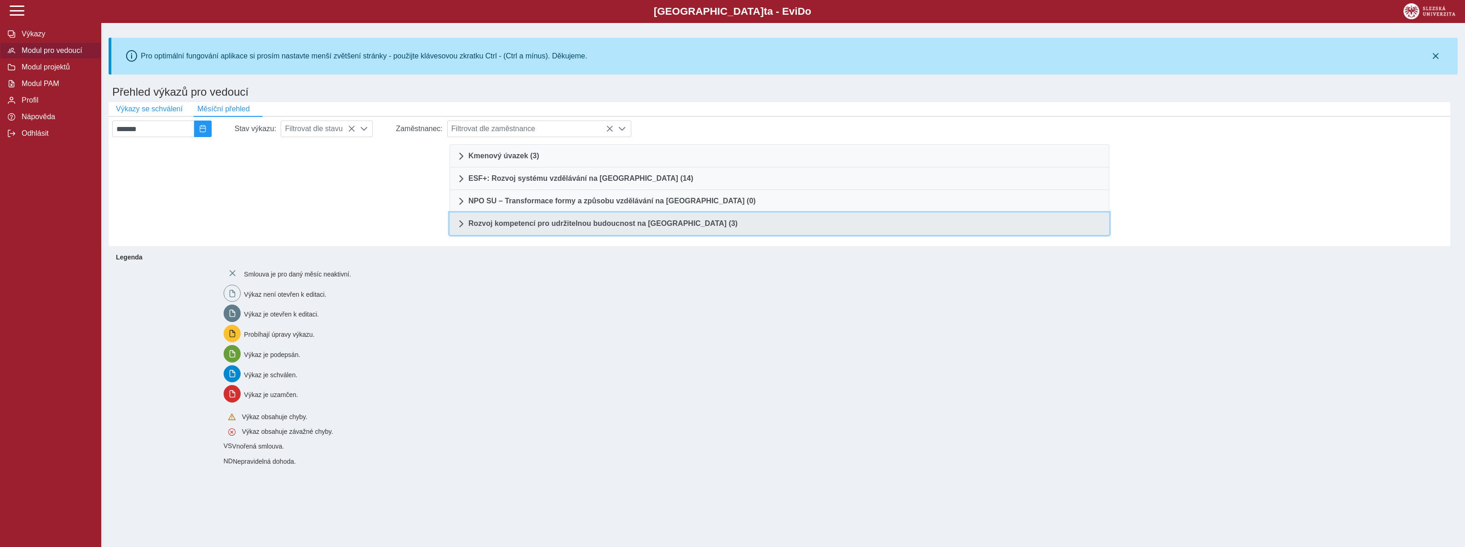
click at [606, 224] on span "Rozvoj kompetencí pro udržitelnou budoucnost na [GEOGRAPHIC_DATA] (3)" at bounding box center [602, 223] width 269 height 7
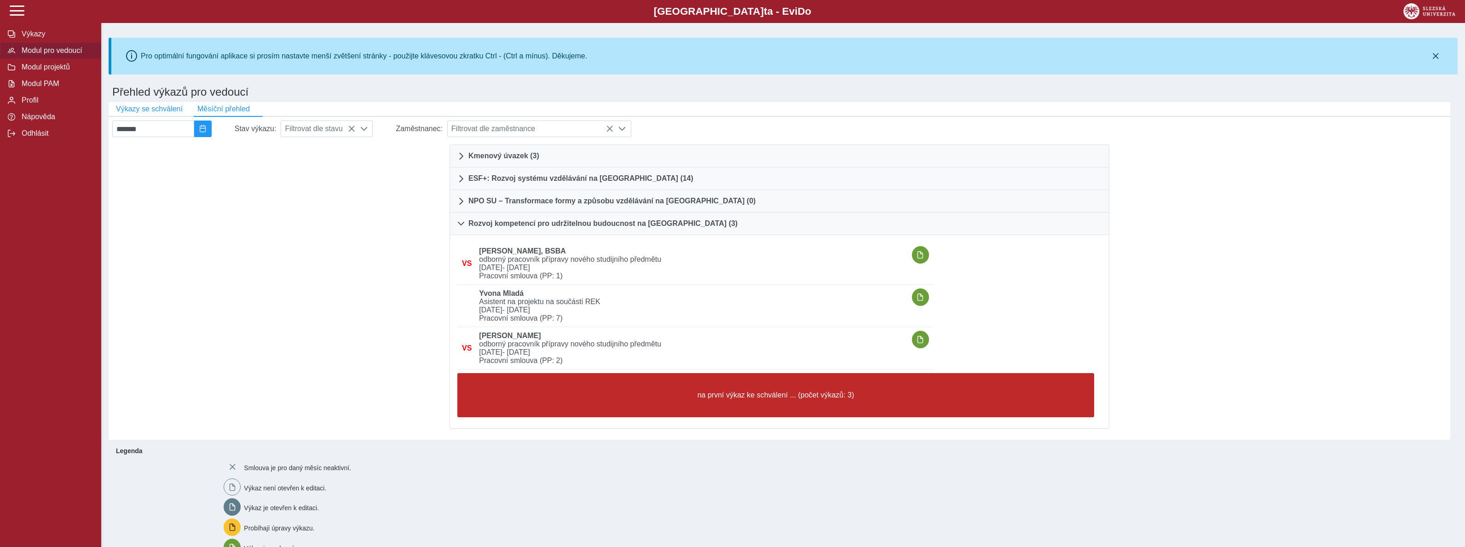
click at [815, 401] on button "na první výkaz ke schválení ... (počet výkazů: 3)" at bounding box center [775, 395] width 637 height 44
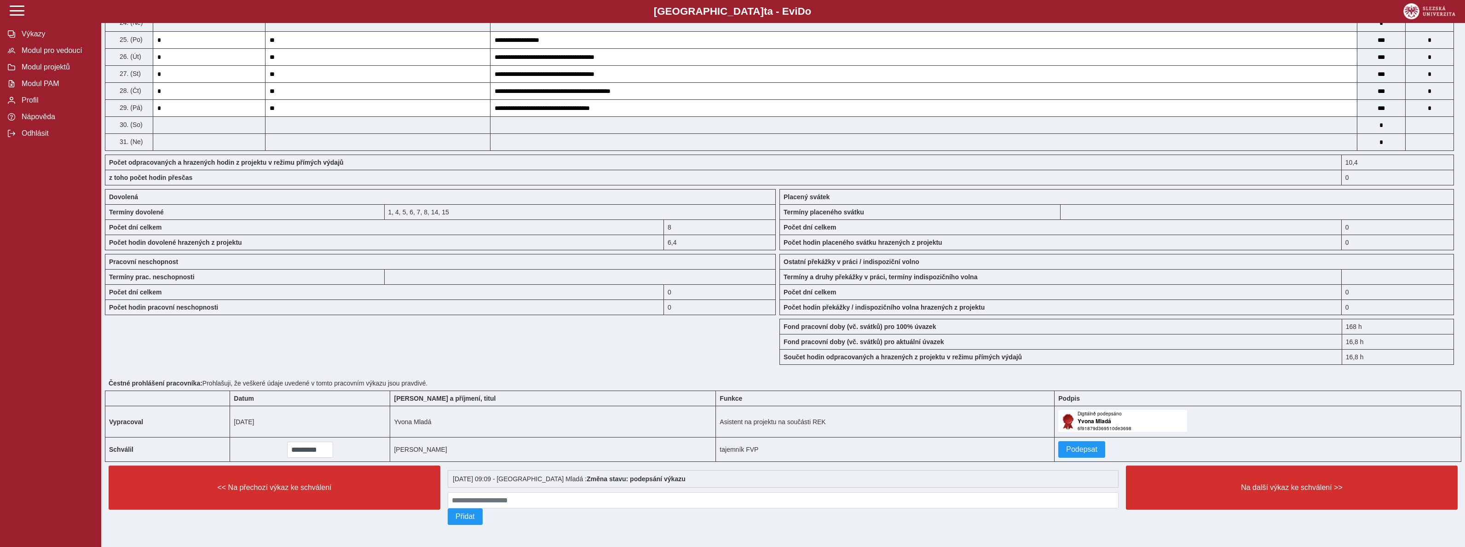
scroll to position [628, 0]
click at [1066, 445] on span "Podepsat" at bounding box center [1081, 449] width 31 height 8
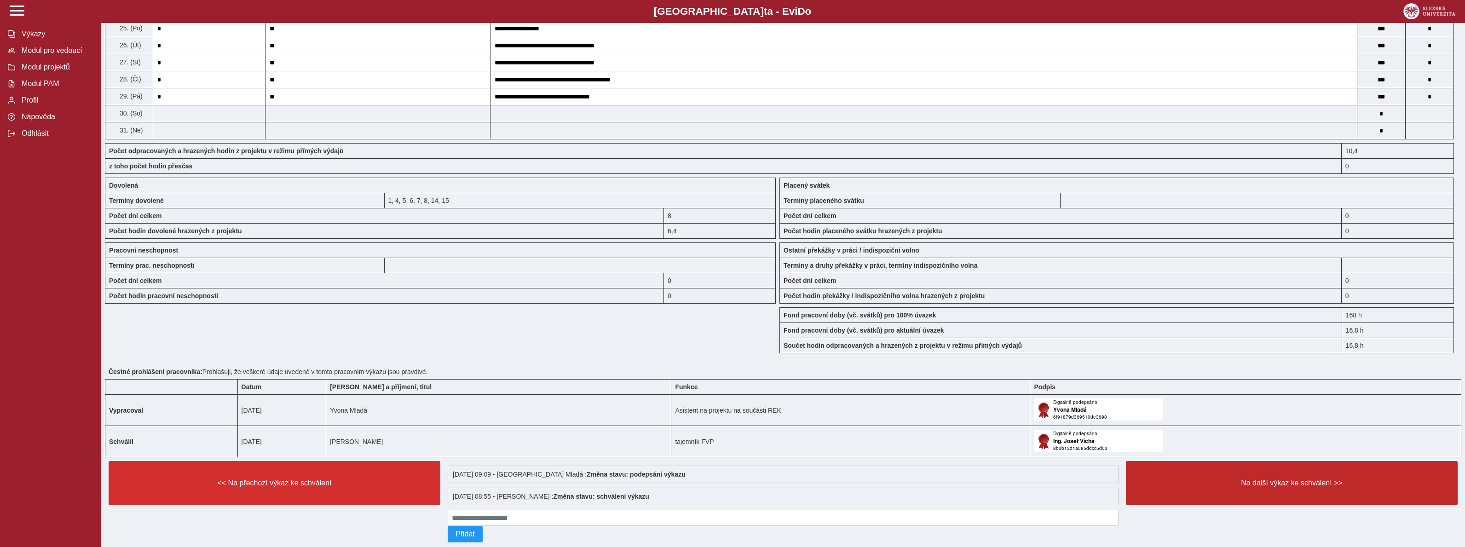
click at [1305, 500] on button "Na další výkaz ke schválení >>" at bounding box center [1292, 483] width 332 height 44
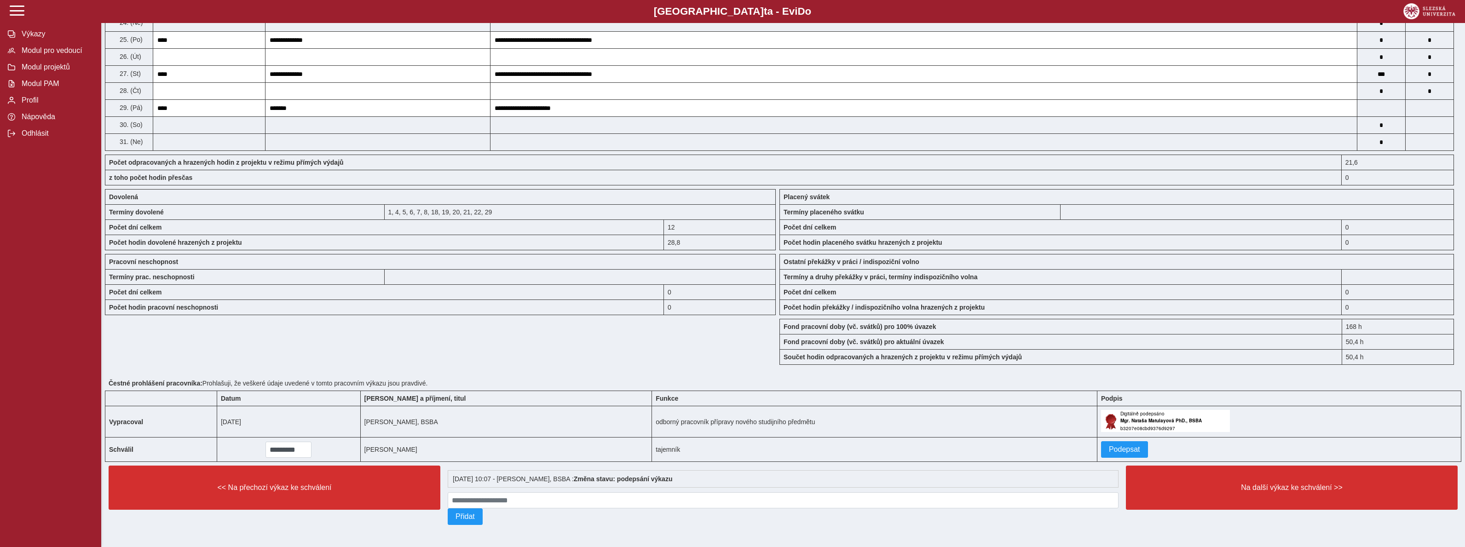
scroll to position [628, 0]
click at [1128, 445] on span "Podepsat" at bounding box center [1124, 449] width 31 height 8
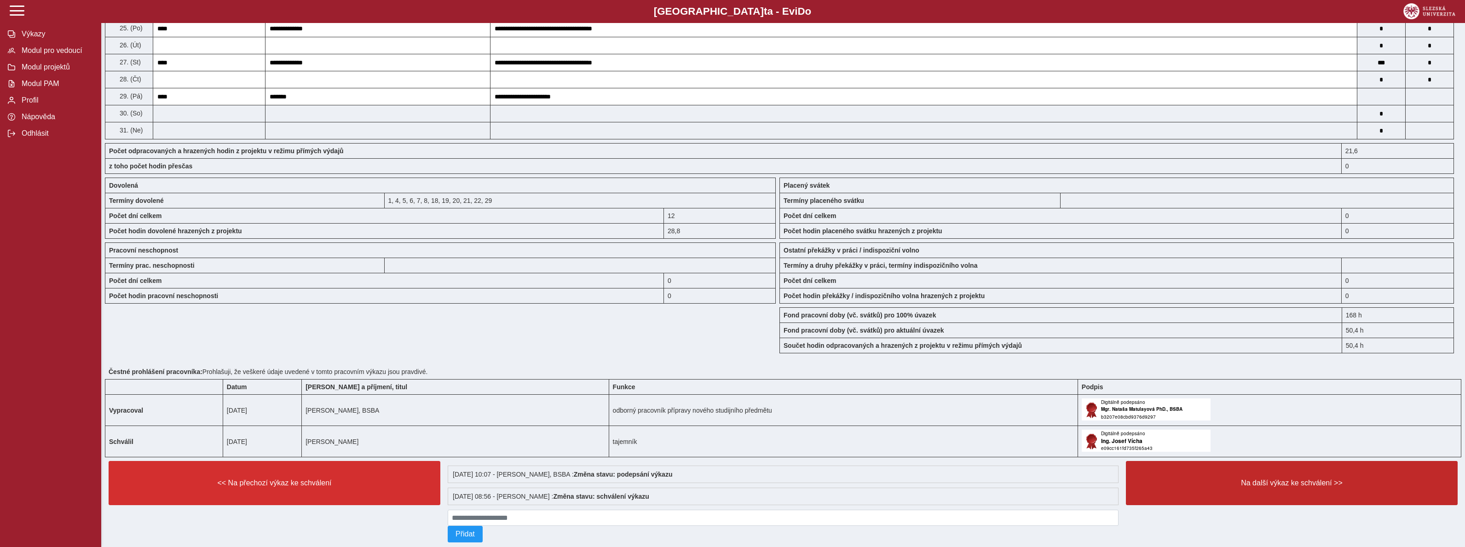
click at [1257, 505] on button "Na další výkaz ke schválení >>" at bounding box center [1292, 483] width 332 height 44
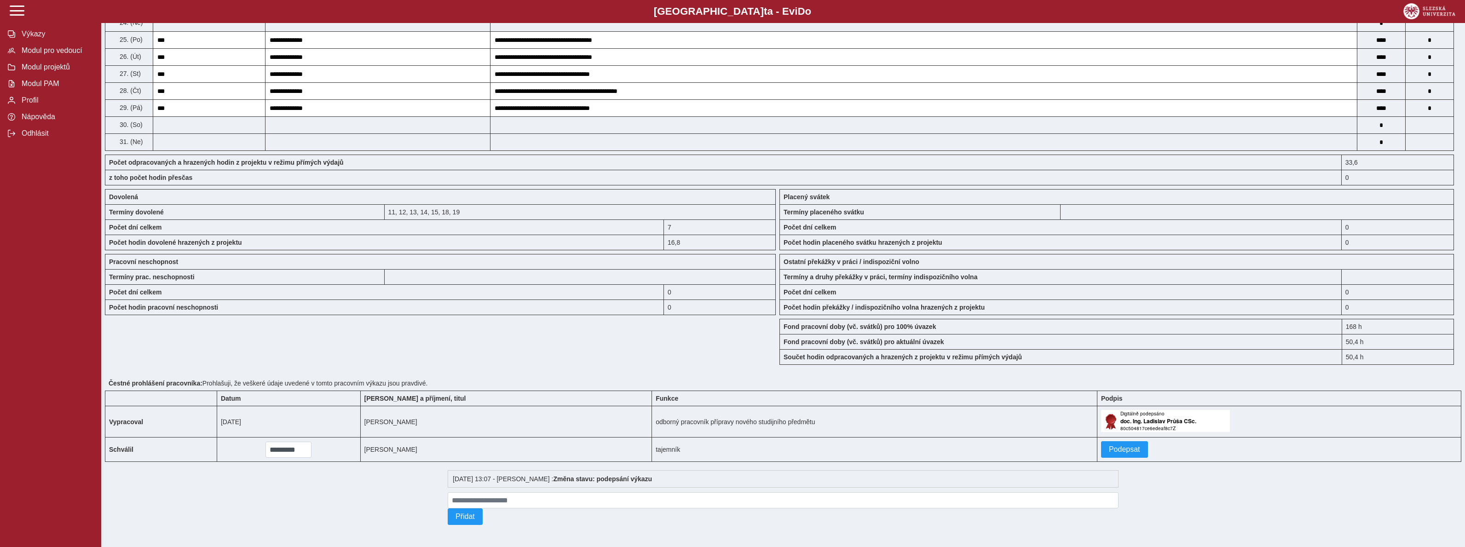
scroll to position [628, 0]
click at [1116, 450] on span "Podepsat" at bounding box center [1124, 449] width 31 height 8
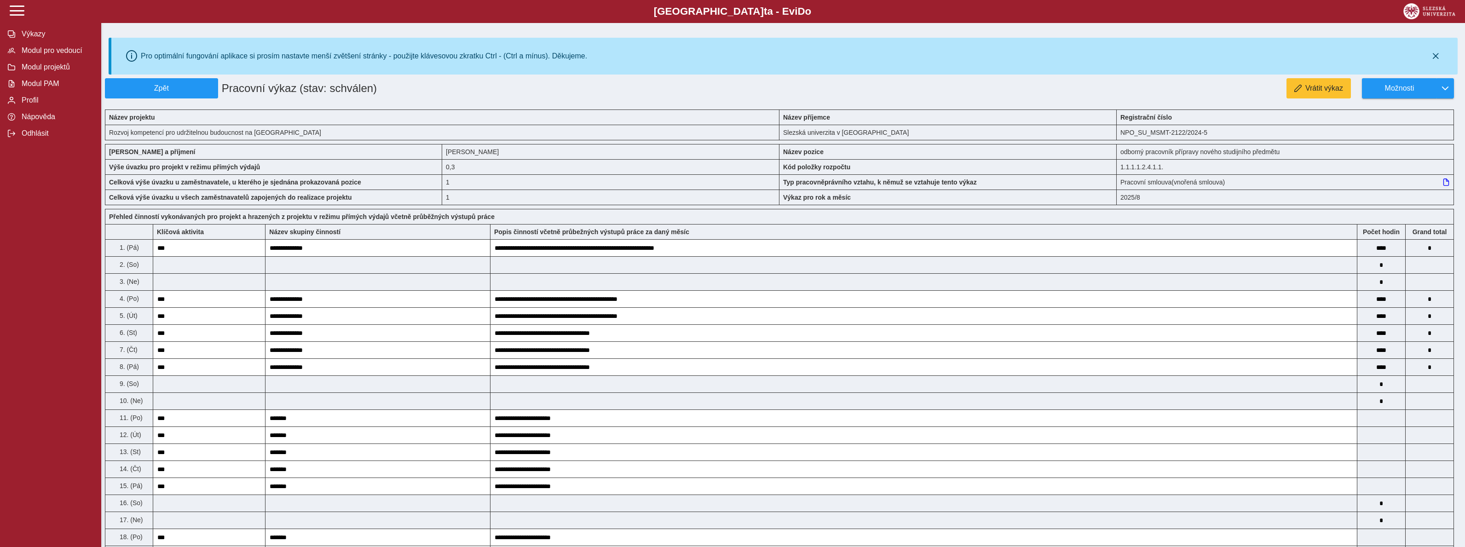
scroll to position [0, 0]
click at [29, 133] on span "Odhlásit" at bounding box center [56, 133] width 75 height 8
